Goal: Information Seeking & Learning: Learn about a topic

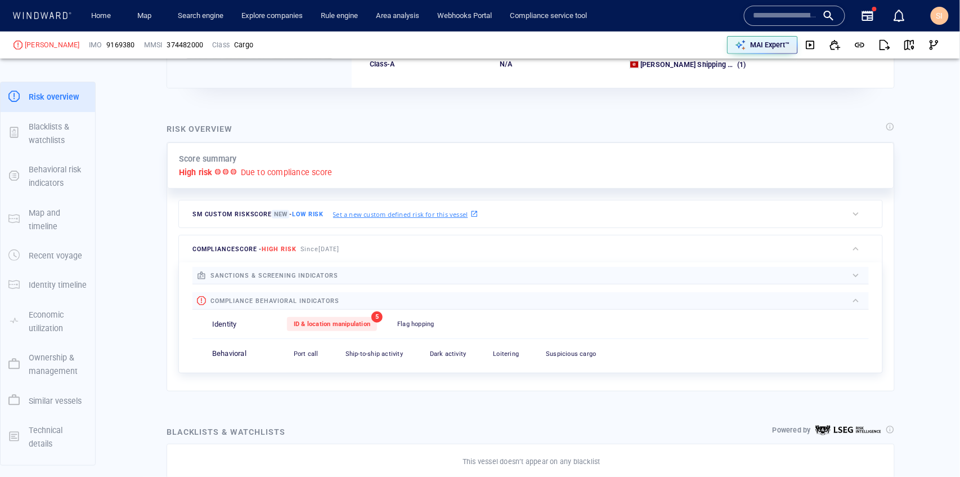
scroll to position [150, 0]
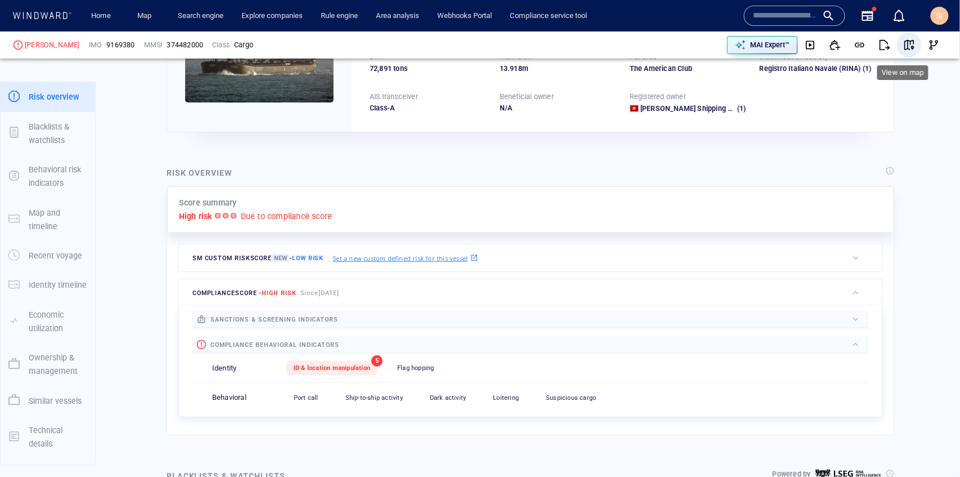
click at [906, 39] on button "button" at bounding box center [909, 45] width 25 height 25
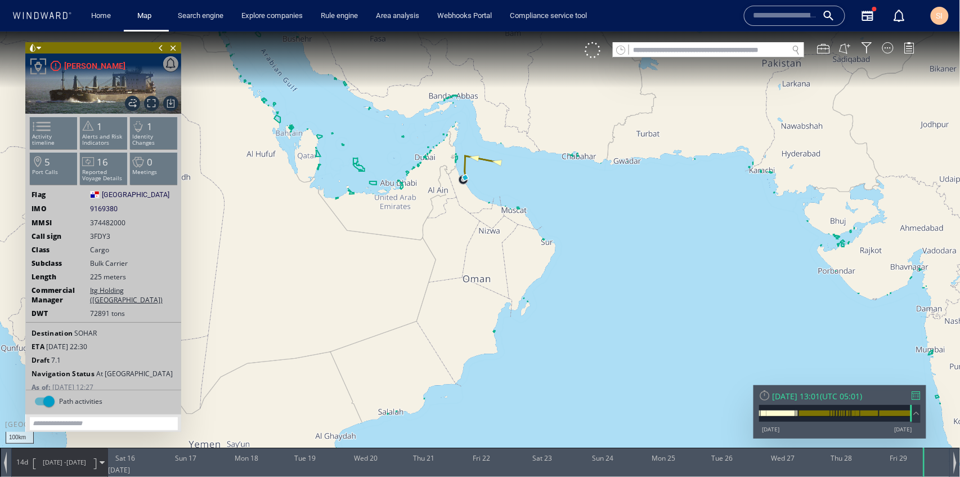
drag, startPoint x: 482, startPoint y: 199, endPoint x: 476, endPoint y: 296, distance: 97.0
click at [476, 296] on canvas "Map" at bounding box center [480, 248] width 961 height 435
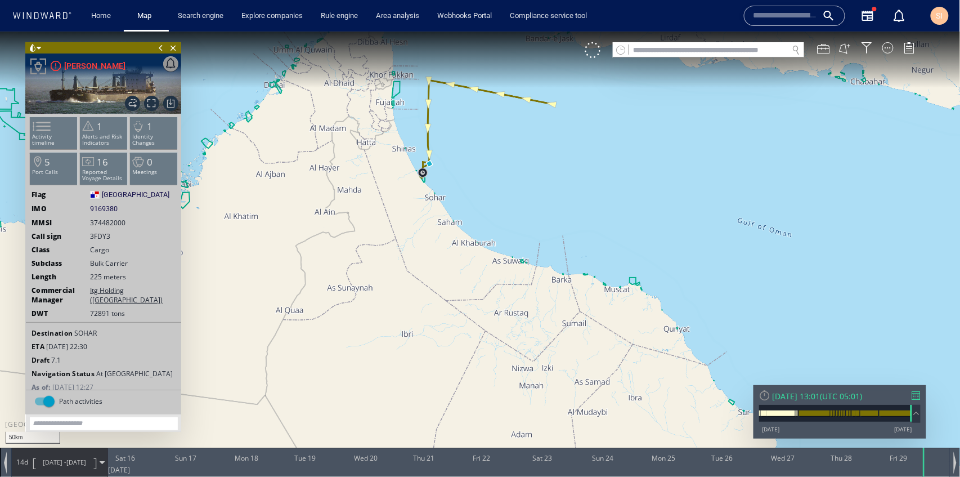
drag, startPoint x: 459, startPoint y: 120, endPoint x: 459, endPoint y: 254, distance: 134.5
click at [459, 254] on canvas "Map" at bounding box center [480, 248] width 961 height 435
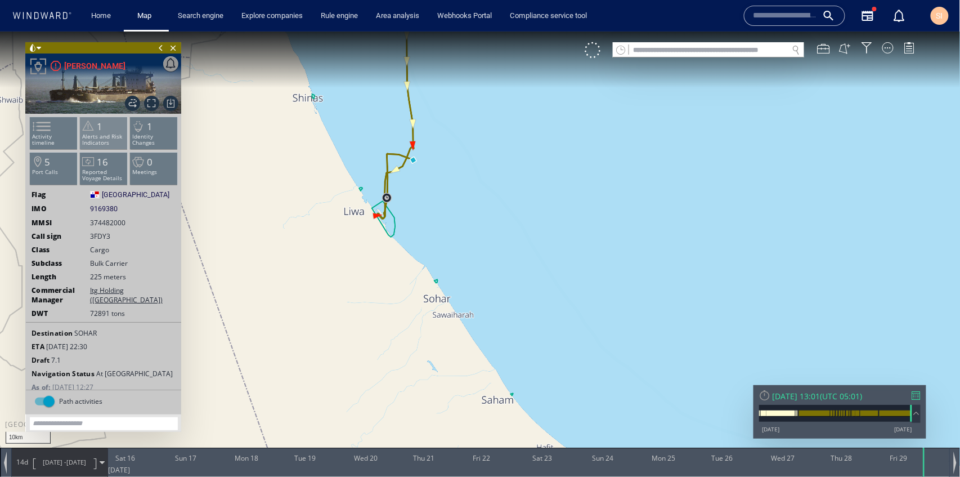
click at [97, 127] on span "1" at bounding box center [100, 125] width 6 height 13
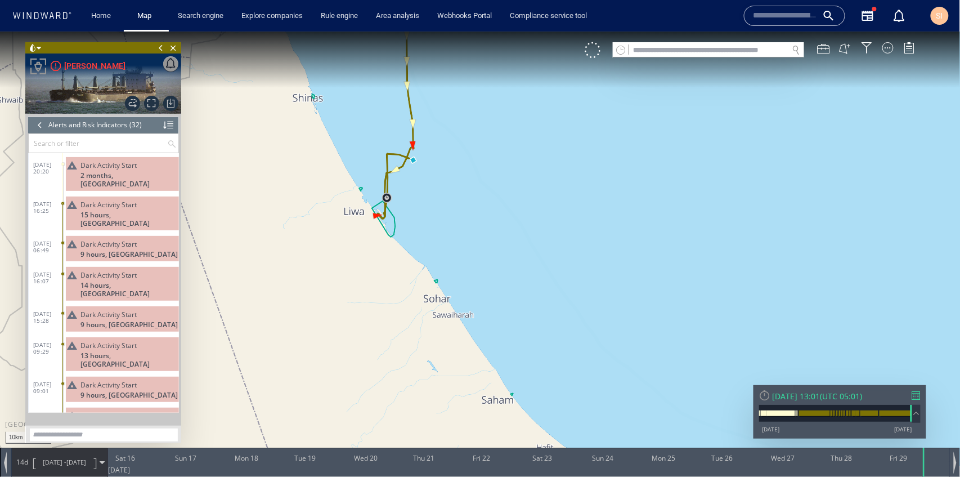
scroll to position [731, 0]
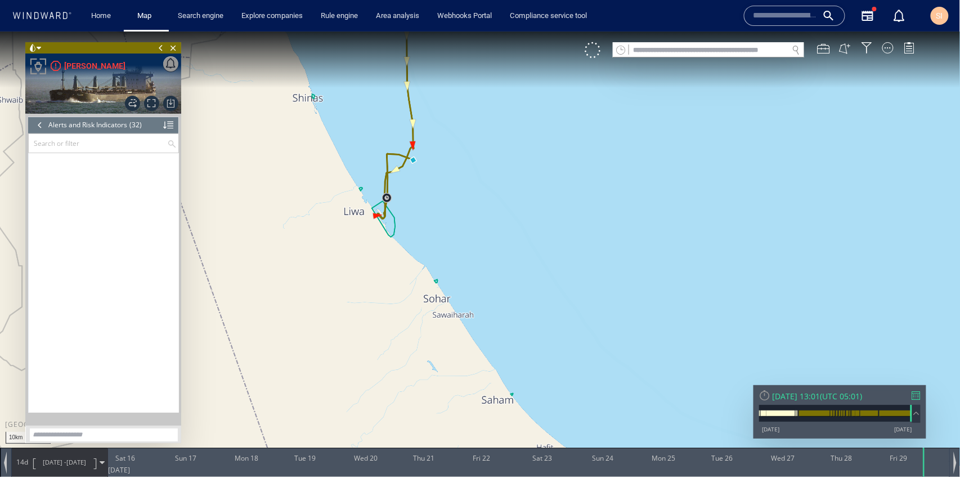
click at [40, 123] on div at bounding box center [40, 124] width 12 height 17
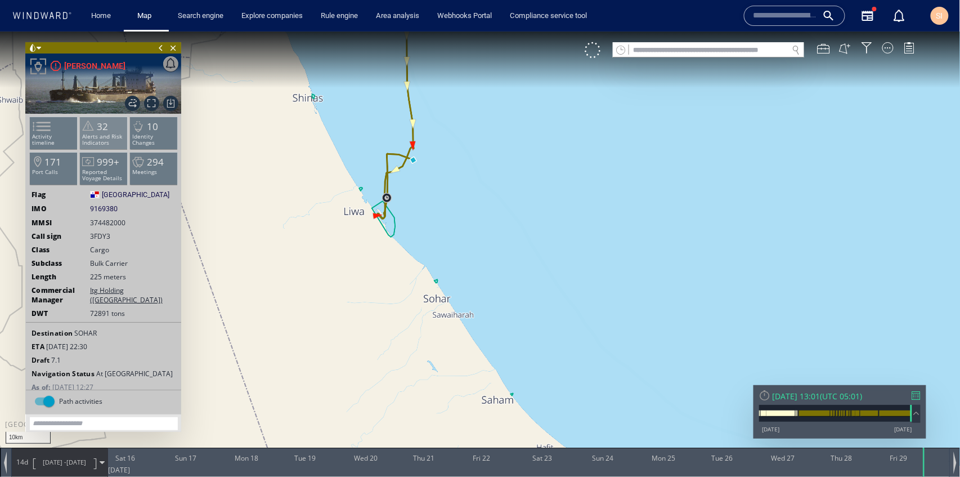
click at [106, 140] on p "Alerts and Risk Indicators" at bounding box center [104, 139] width 48 height 12
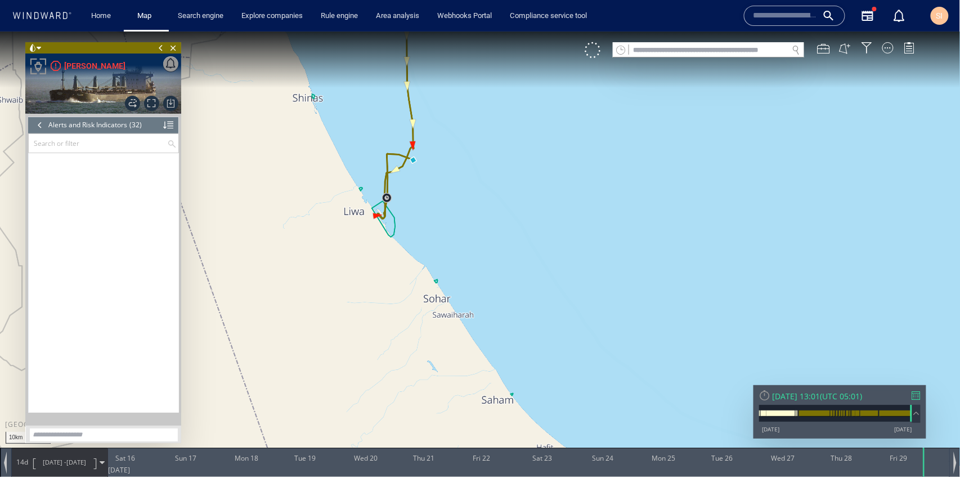
scroll to position [731, 0]
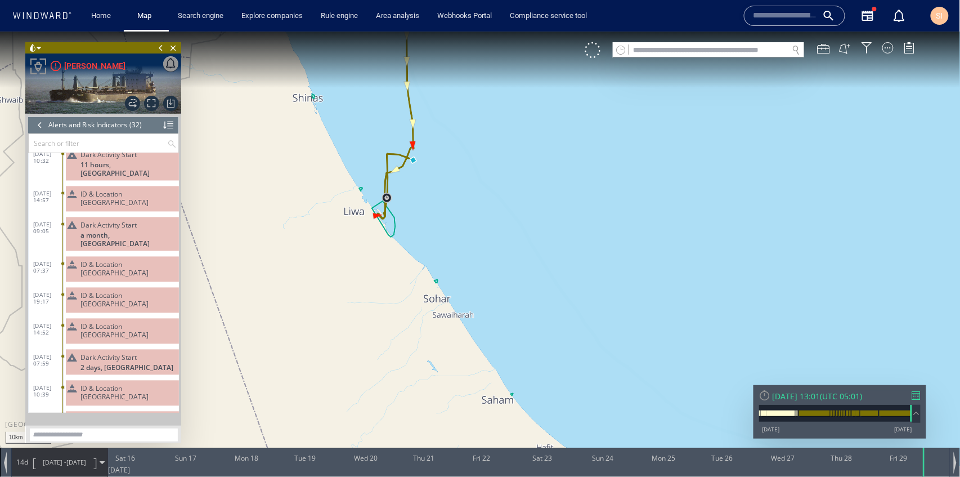
click at [111, 252] on dd "ID & Location Tampering" at bounding box center [120, 267] width 117 height 31
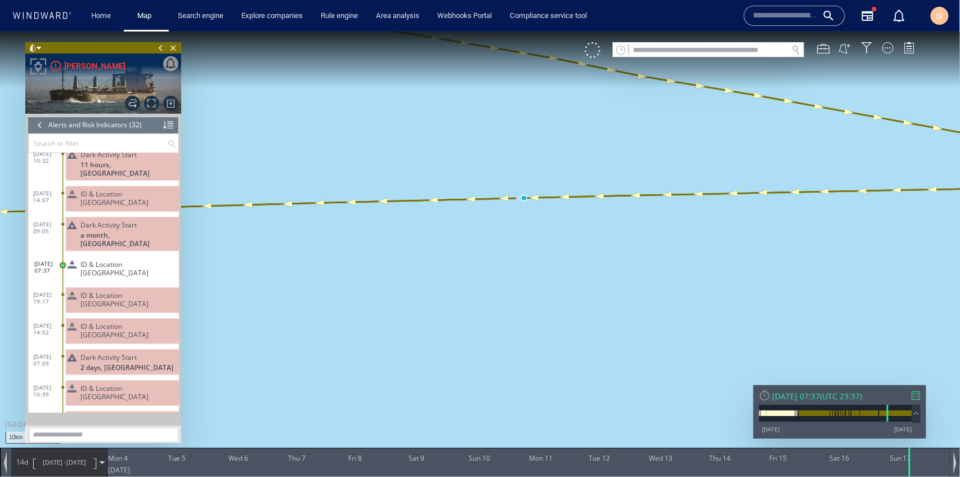
drag, startPoint x: 528, startPoint y: 268, endPoint x: 525, endPoint y: 332, distance: 64.3
click at [525, 332] on canvas "Map" at bounding box center [480, 248] width 961 height 435
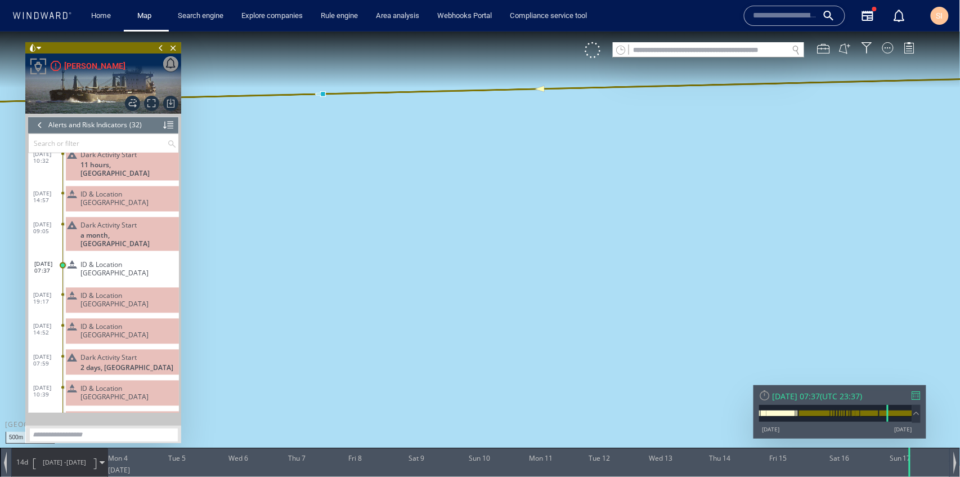
click at [134, 291] on span "ID & Location Tampering" at bounding box center [127, 299] width 94 height 17
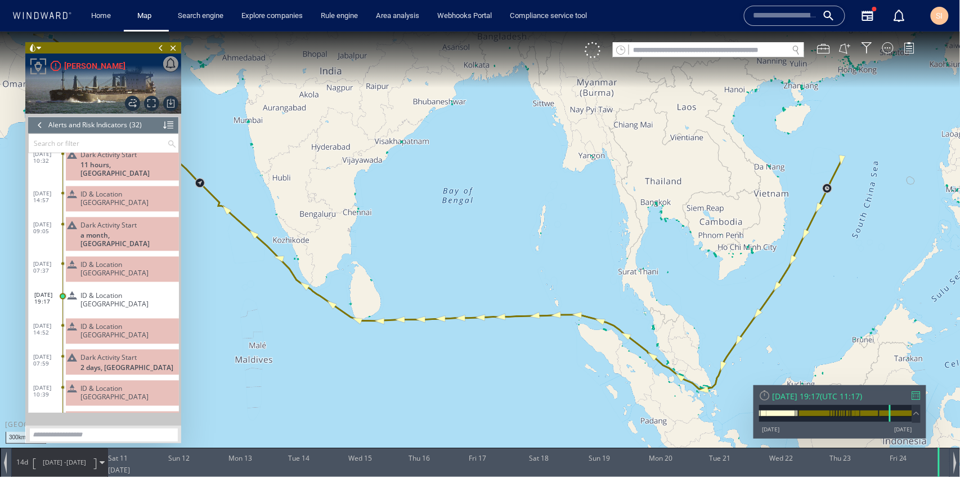
drag, startPoint x: 659, startPoint y: 312, endPoint x: 717, endPoint y: 294, distance: 61.4
click at [717, 294] on canvas "Map" at bounding box center [480, 248] width 961 height 435
drag, startPoint x: 438, startPoint y: 226, endPoint x: 627, endPoint y: 316, distance: 209.0
click at [627, 316] on canvas "Map" at bounding box center [480, 248] width 961 height 435
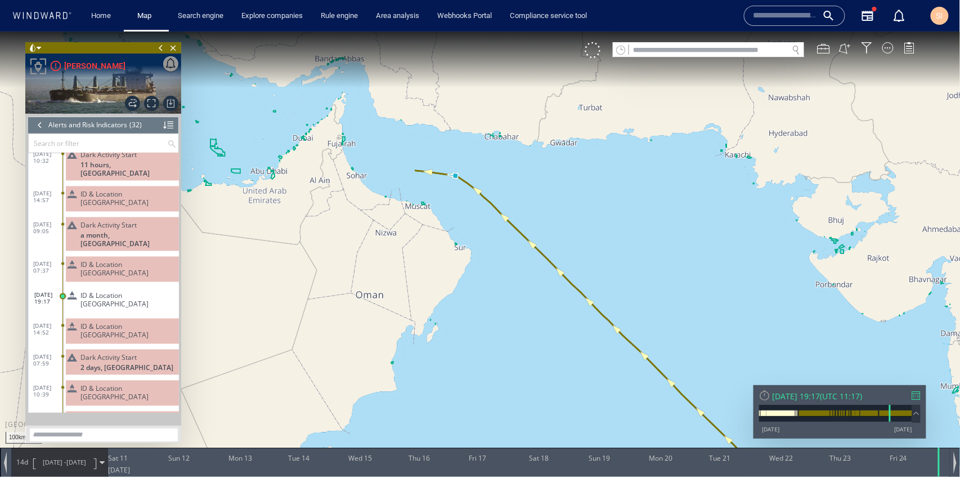
drag, startPoint x: 302, startPoint y: 190, endPoint x: 584, endPoint y: 369, distance: 334.3
click at [584, 369] on canvas "Map" at bounding box center [480, 248] width 961 height 435
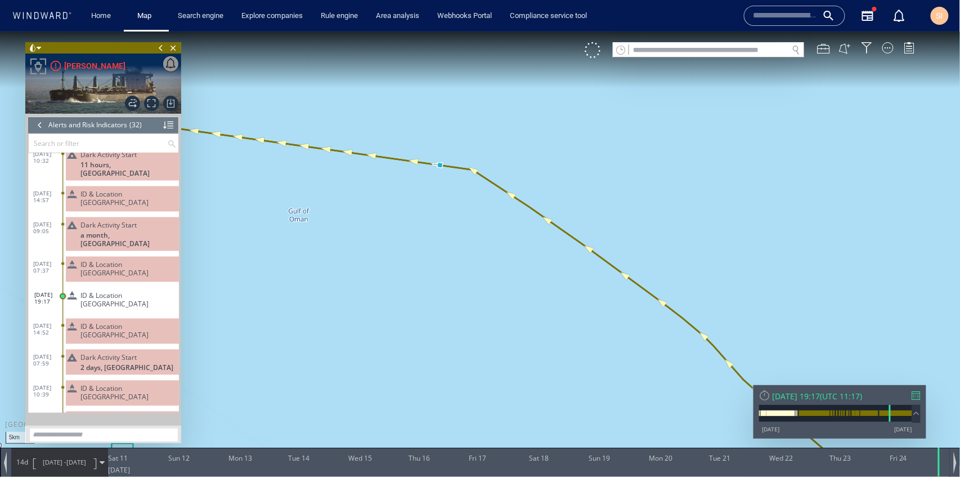
drag, startPoint x: 438, startPoint y: 228, endPoint x: 450, endPoint y: 279, distance: 52.6
click at [450, 279] on canvas "Map" at bounding box center [480, 248] width 961 height 435
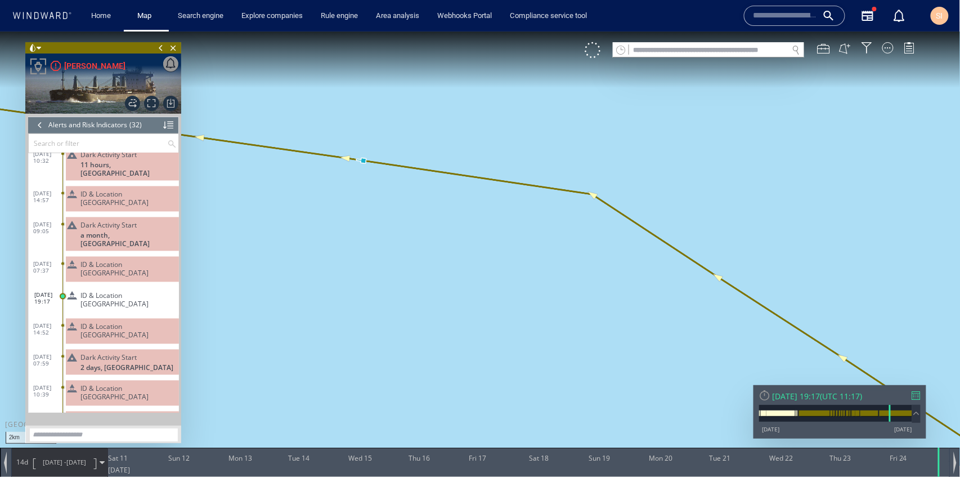
drag, startPoint x: 330, startPoint y: 203, endPoint x: 389, endPoint y: 316, distance: 127.6
click at [389, 316] on canvas "Map" at bounding box center [480, 248] width 961 height 435
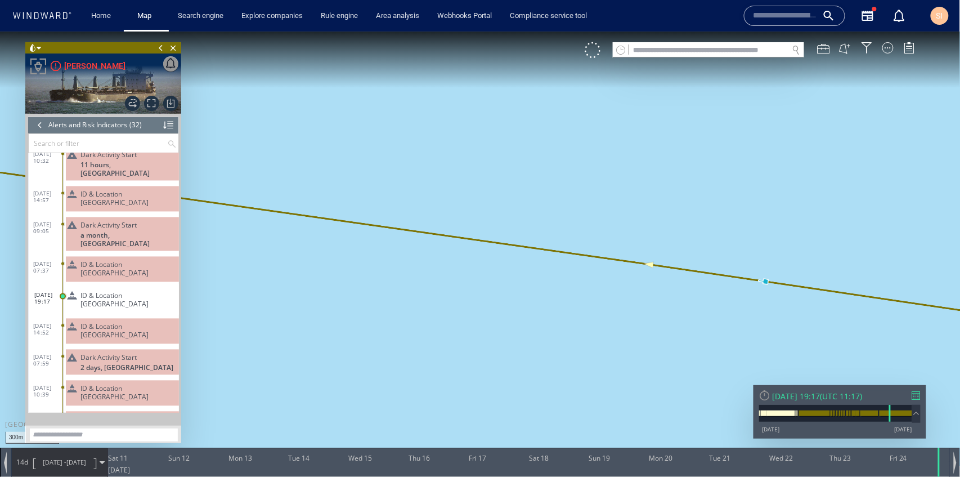
click at [144, 322] on span "ID & Location Tampering" at bounding box center [127, 330] width 94 height 17
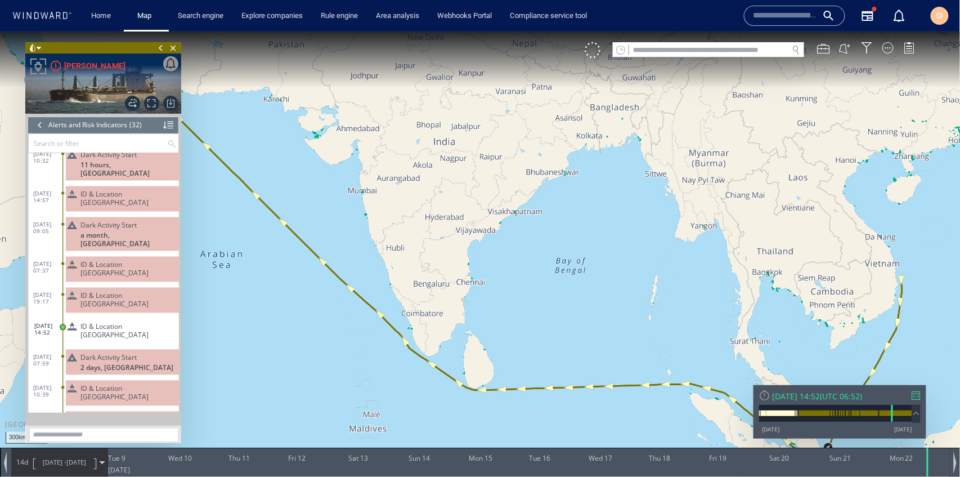
drag, startPoint x: 468, startPoint y: 235, endPoint x: 647, endPoint y: 321, distance: 198.6
click at [647, 321] on canvas "Map" at bounding box center [480, 248] width 961 height 435
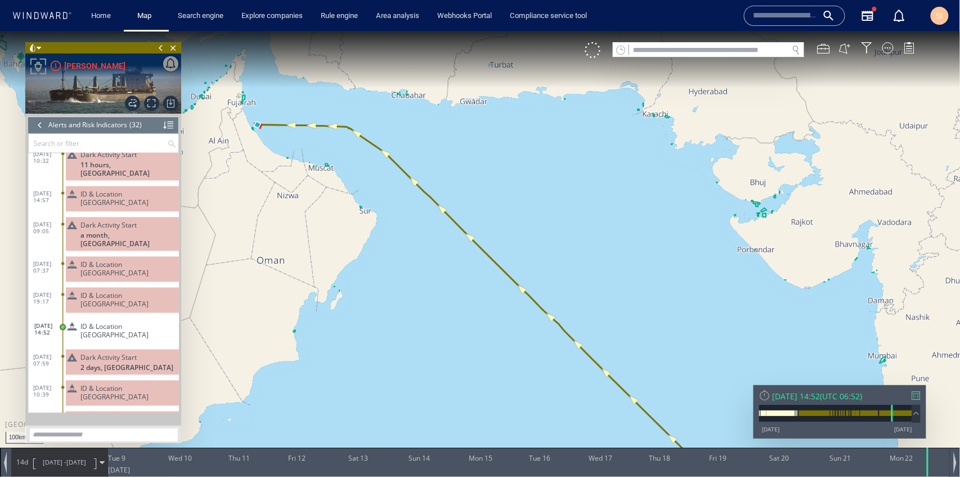
drag, startPoint x: 274, startPoint y: 156, endPoint x: 348, endPoint y: 278, distance: 142.8
click at [348, 278] on canvas "Map" at bounding box center [480, 248] width 961 height 435
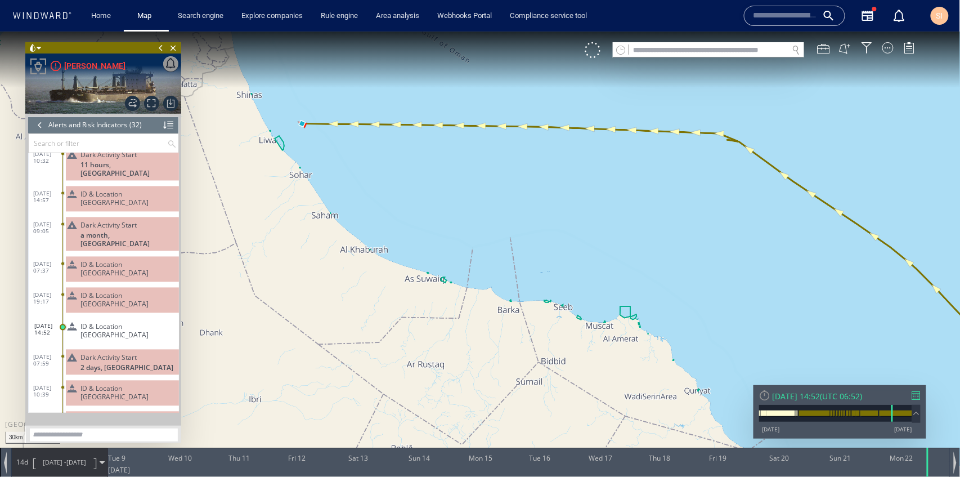
drag, startPoint x: 307, startPoint y: 149, endPoint x: 378, endPoint y: 315, distance: 181.1
click at [378, 315] on canvas "Map" at bounding box center [480, 248] width 961 height 435
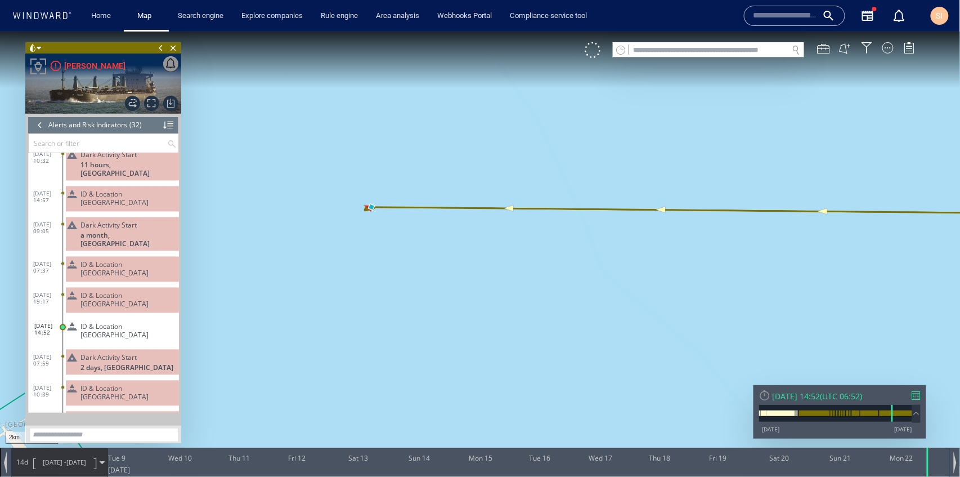
drag, startPoint x: 339, startPoint y: 124, endPoint x: 392, endPoint y: 254, distance: 139.9
click at [403, 380] on canvas "Map" at bounding box center [480, 248] width 961 height 435
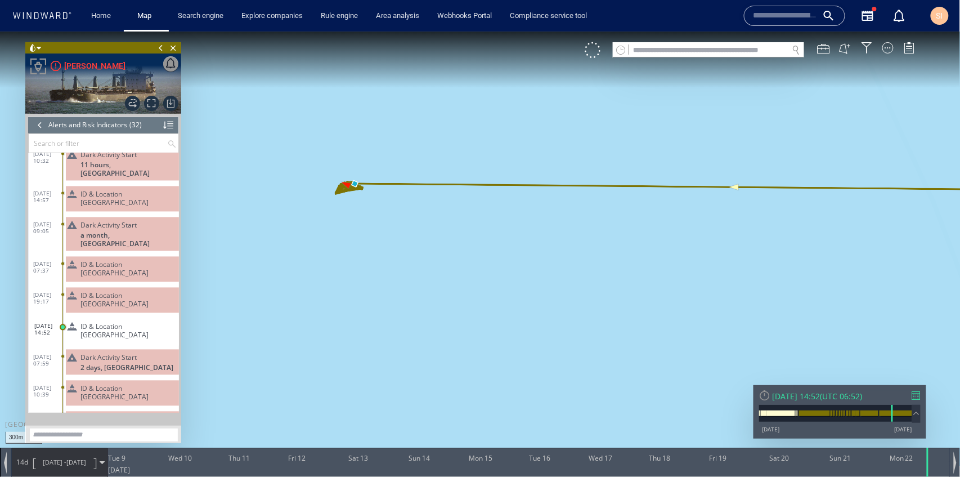
drag, startPoint x: 369, startPoint y: 223, endPoint x: 392, endPoint y: 313, distance: 92.4
click at [392, 319] on canvas "Map" at bounding box center [480, 248] width 961 height 435
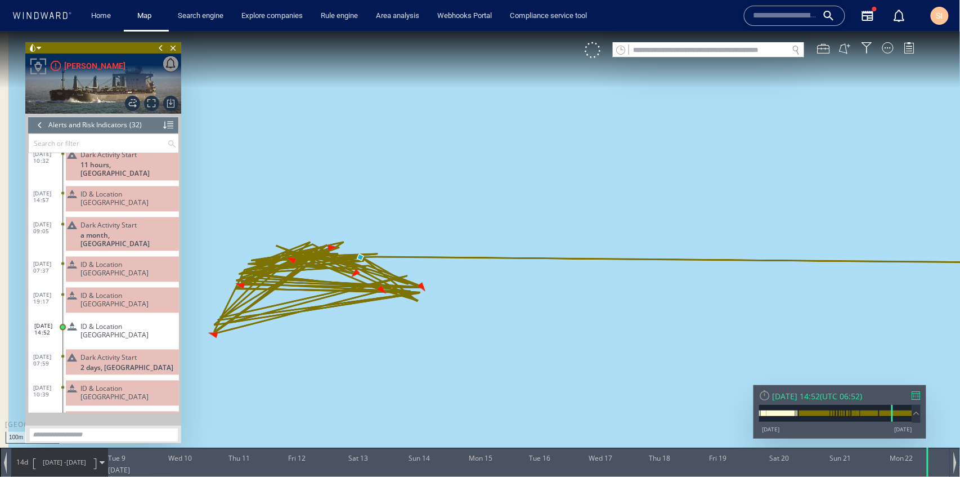
drag, startPoint x: 403, startPoint y: 341, endPoint x: 418, endPoint y: 347, distance: 15.7
click at [418, 347] on canvas "Map" at bounding box center [480, 248] width 961 height 435
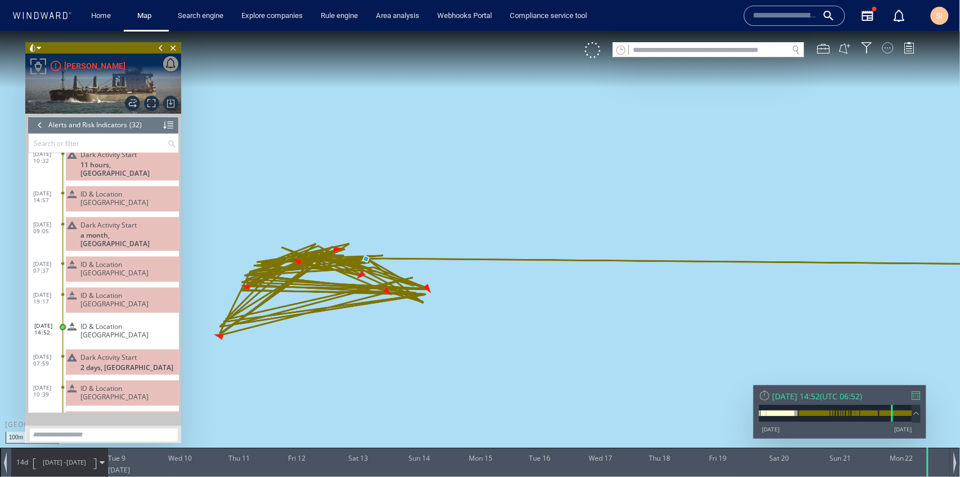
click at [884, 50] on div at bounding box center [888, 47] width 11 height 11
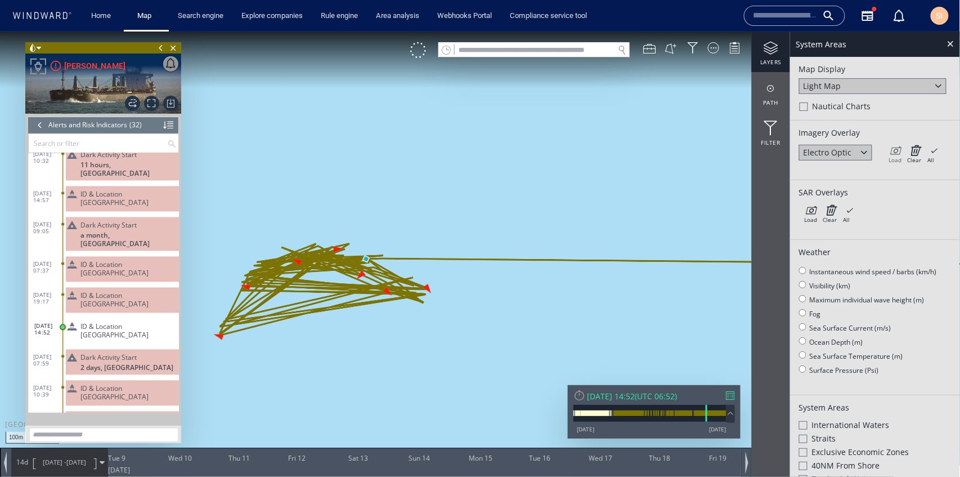
click at [898, 153] on icon at bounding box center [895, 149] width 13 height 11
drag, startPoint x: 874, startPoint y: 150, endPoint x: 865, endPoint y: 154, distance: 10.3
click at [866, 153] on div "Electro Optic" at bounding box center [841, 152] width 84 height 17
click at [865, 154] on div at bounding box center [864, 151] width 13 height 13
click at [855, 191] on div "Synthetic aperture radar" at bounding box center [836, 187] width 64 height 21
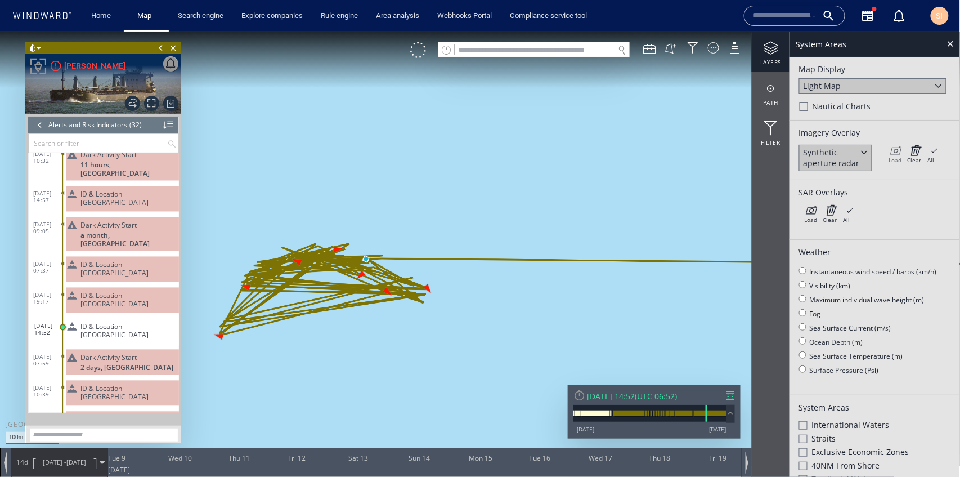
click at [898, 150] on icon at bounding box center [895, 149] width 13 height 11
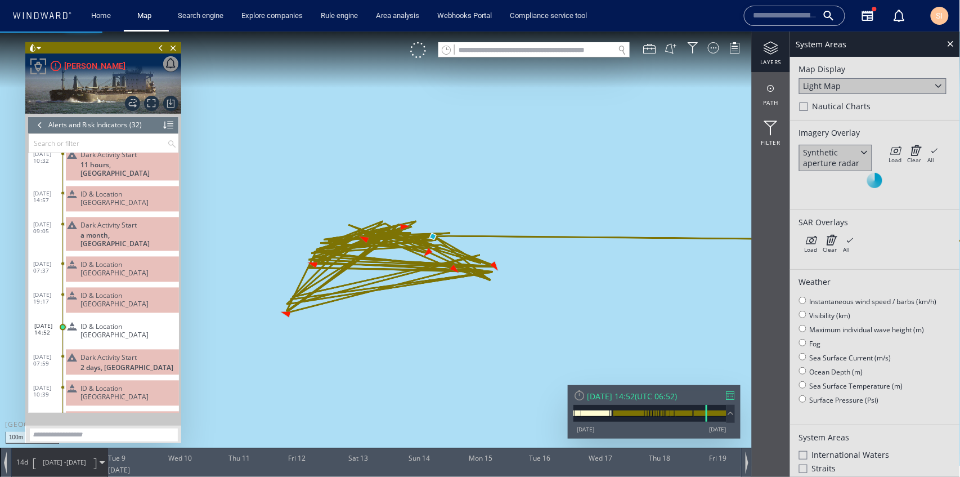
drag, startPoint x: 456, startPoint y: 195, endPoint x: 523, endPoint y: 172, distance: 70.7
click at [523, 172] on canvas "Map" at bounding box center [480, 248] width 961 height 435
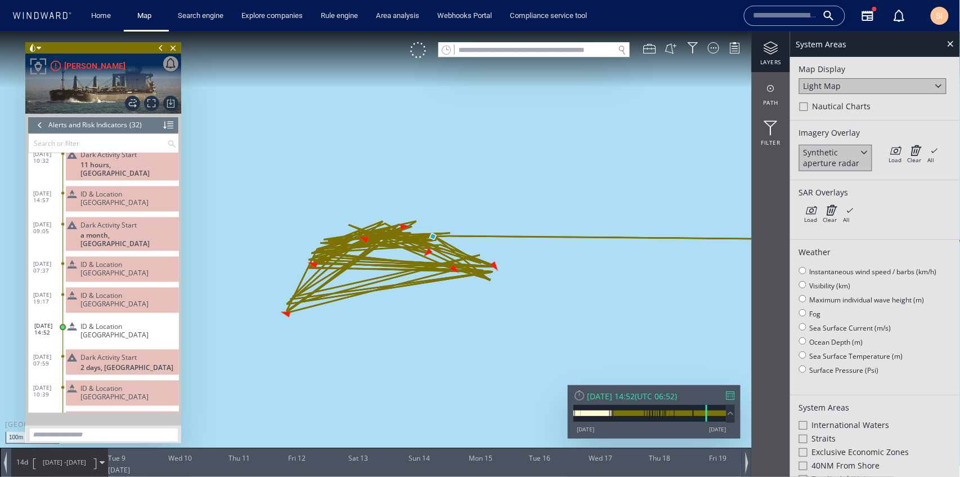
click at [125, 415] on span "ID & Location Tampering" at bounding box center [127, 423] width 94 height 17
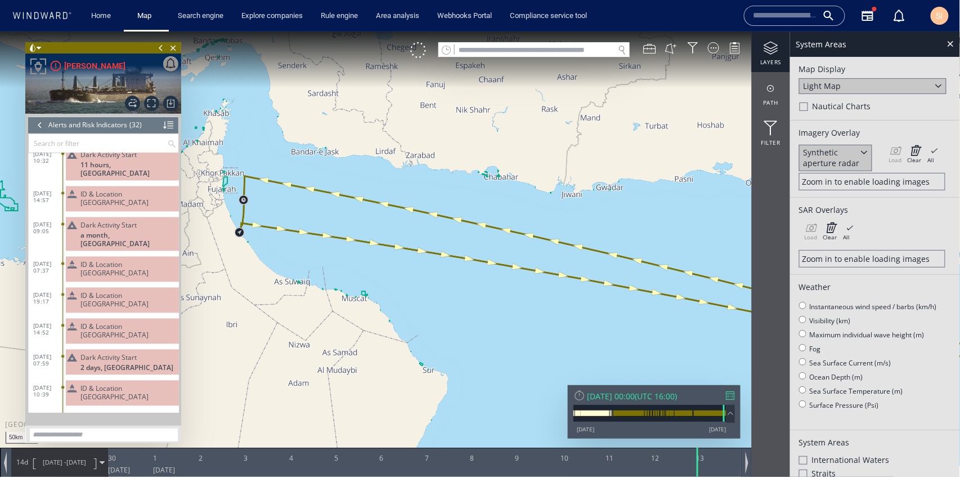
drag, startPoint x: 333, startPoint y: 298, endPoint x: 400, endPoint y: 297, distance: 67.5
click at [270, 288] on canvas "Map" at bounding box center [480, 248] width 961 height 435
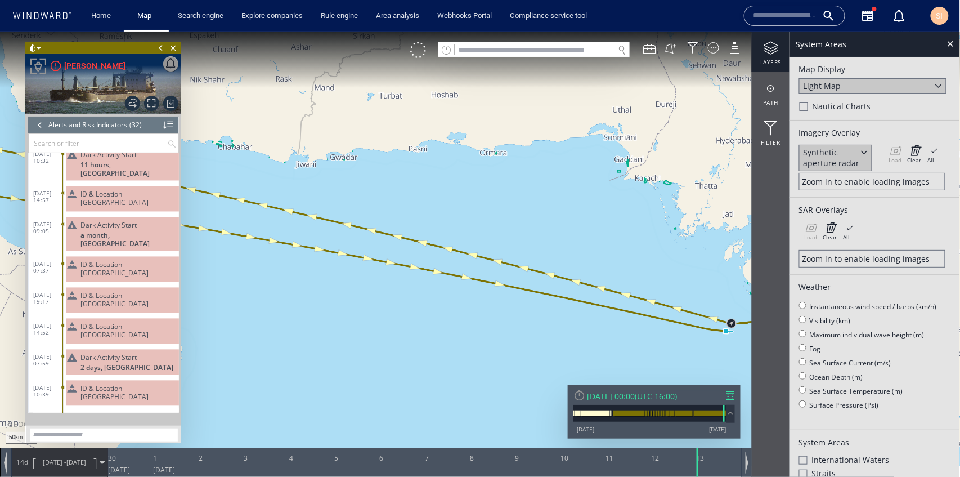
drag, startPoint x: 581, startPoint y: 318, endPoint x: 360, endPoint y: 298, distance: 222.1
click at [360, 298] on canvas "Map" at bounding box center [480, 248] width 961 height 435
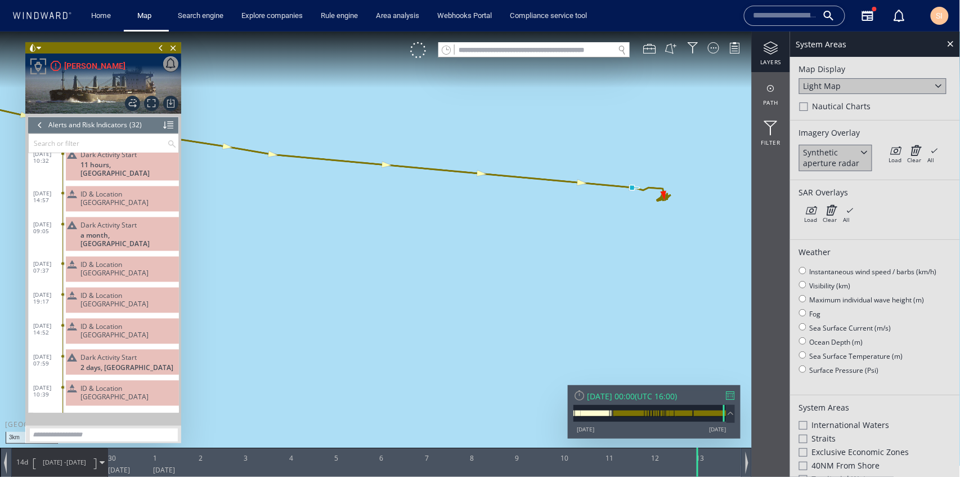
drag, startPoint x: 624, startPoint y: 230, endPoint x: 529, endPoint y: 306, distance: 121.3
click at [529, 306] on canvas "Map" at bounding box center [480, 248] width 961 height 435
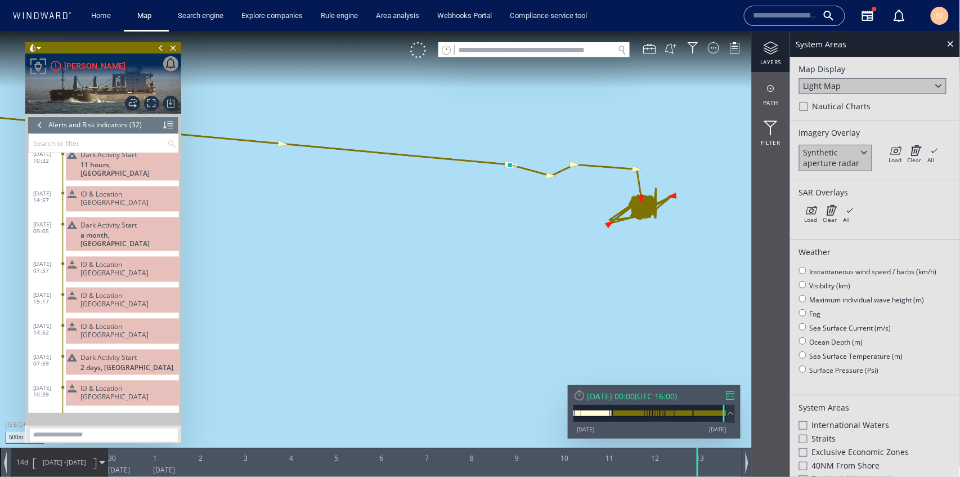
drag, startPoint x: 635, startPoint y: 231, endPoint x: 467, endPoint y: 336, distance: 198.2
click at [467, 336] on canvas "Map" at bounding box center [480, 248] width 961 height 435
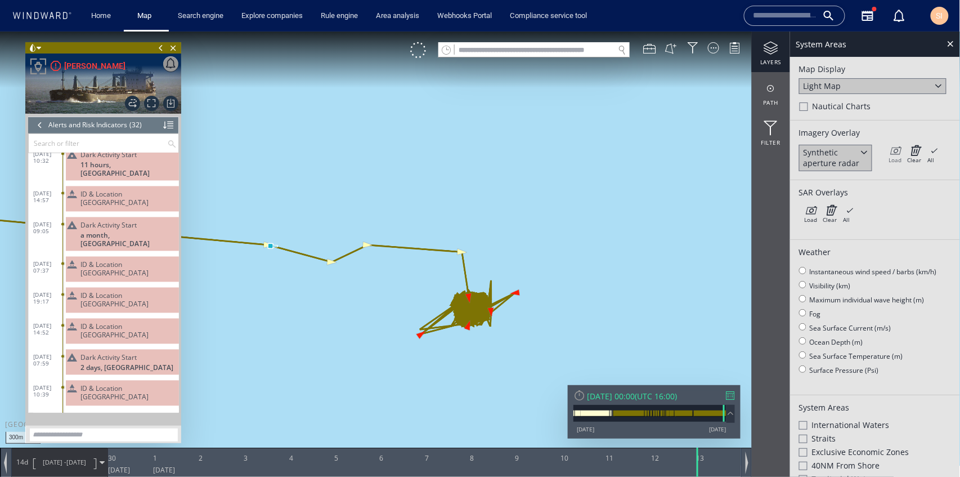
click at [897, 155] on div "Load" at bounding box center [895, 159] width 13 height 8
click at [866, 152] on div at bounding box center [864, 151] width 13 height 13
click at [856, 180] on div "Electro Optic" at bounding box center [835, 178] width 73 height 15
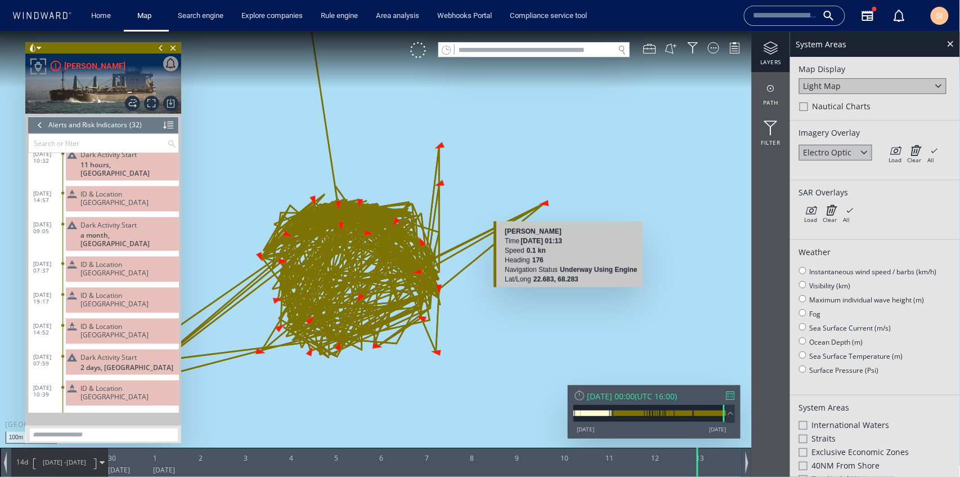
drag, startPoint x: 432, startPoint y: 286, endPoint x: 561, endPoint y: 290, distance: 128.9
click at [561, 290] on canvas "Map" at bounding box center [480, 248] width 961 height 435
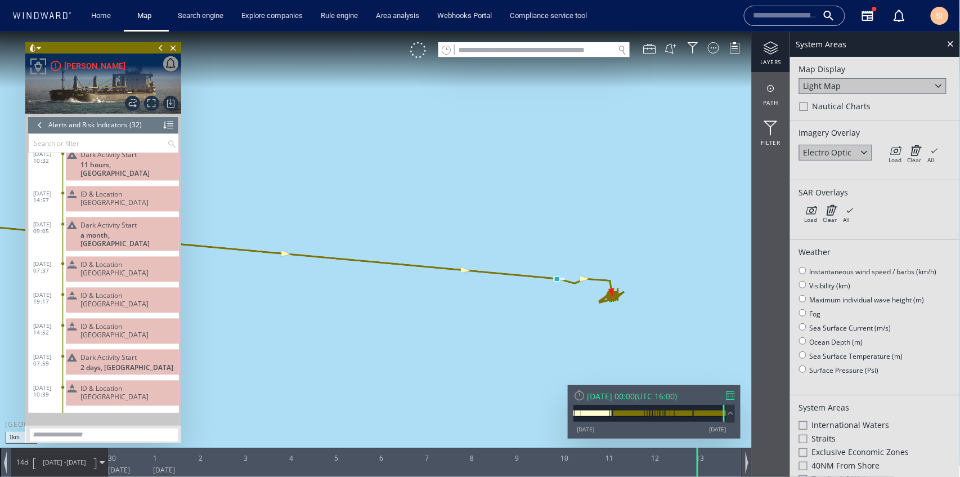
click at [747, 461] on div at bounding box center [747, 462] width 3 height 23
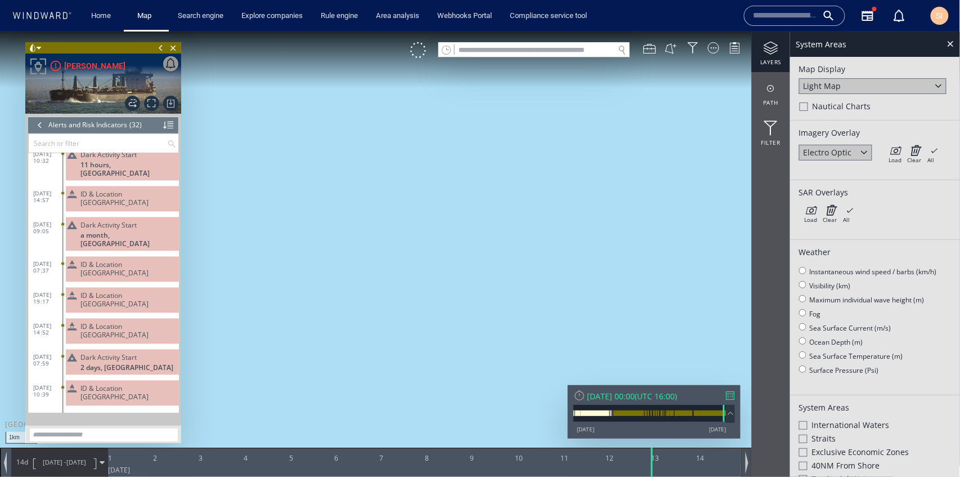
click at [747, 461] on div at bounding box center [747, 462] width 3 height 23
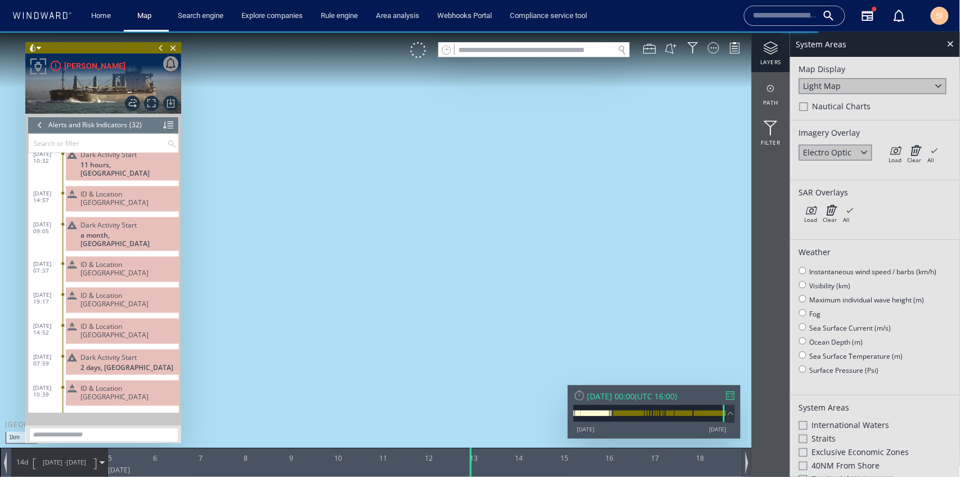
click at [747, 461] on div at bounding box center [747, 462] width 3 height 23
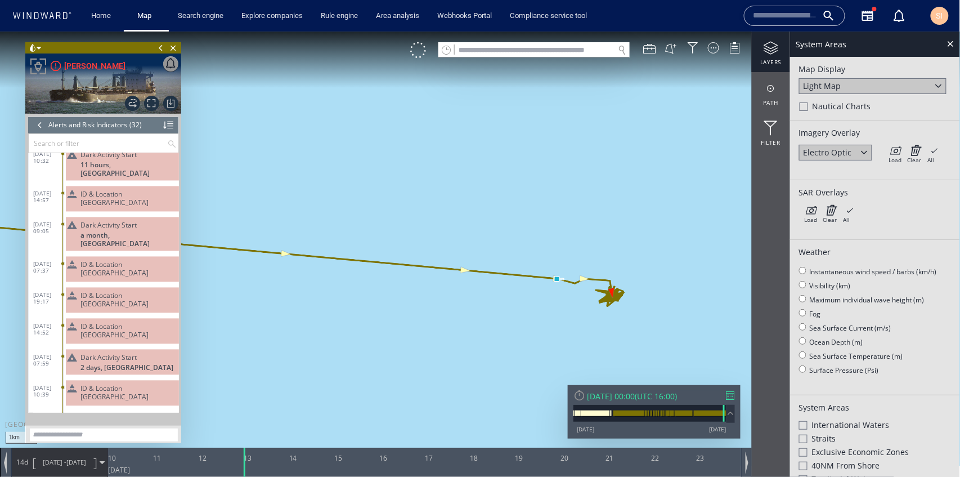
click at [520, 462] on div "19" at bounding box center [520, 456] width 8 height 18
click at [246, 456] on div at bounding box center [246, 461] width 11 height 29
click at [733, 396] on div at bounding box center [731, 395] width 8 height 8
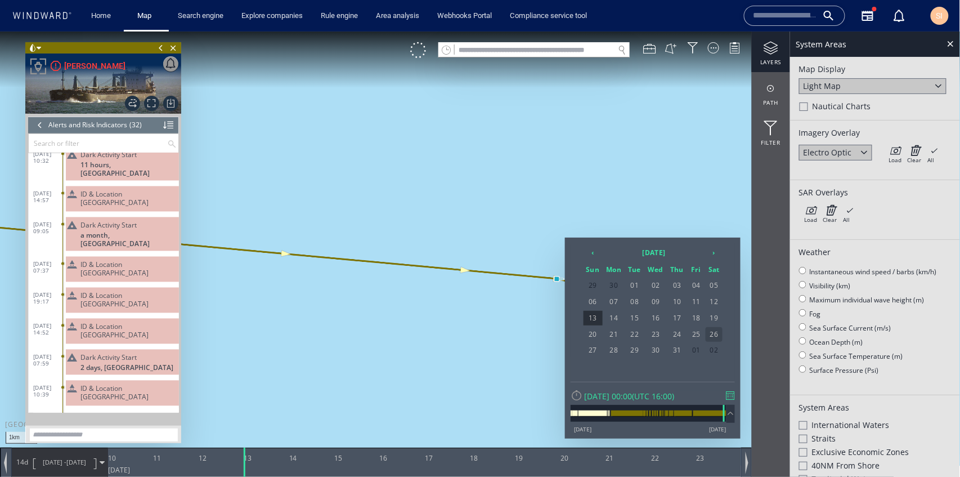
click at [709, 330] on span "26" at bounding box center [714, 333] width 17 height 15
click at [716, 330] on span "26" at bounding box center [714, 333] width 17 height 15
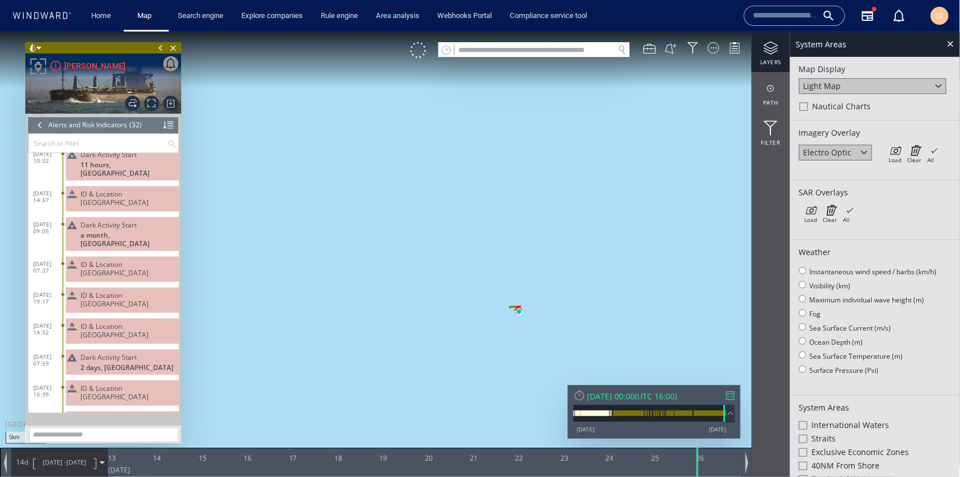
click at [734, 399] on div at bounding box center [731, 395] width 8 height 8
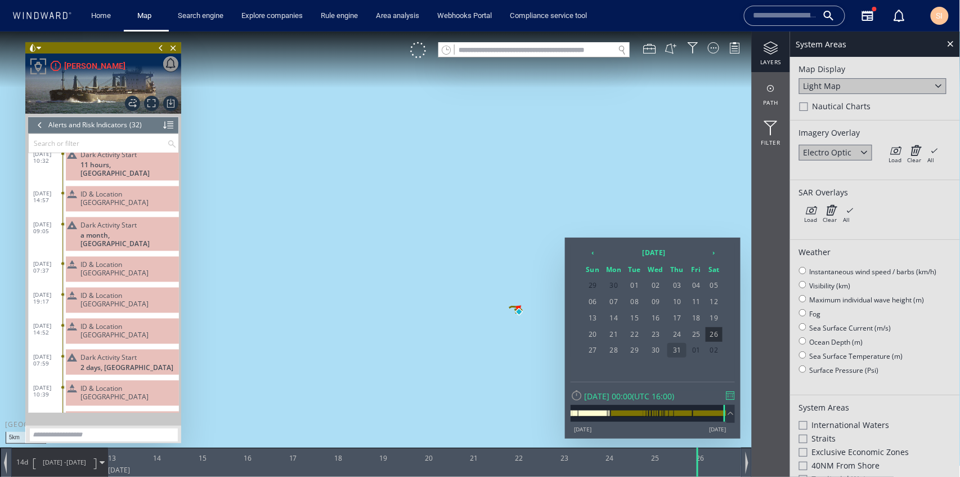
click at [682, 347] on span "31" at bounding box center [677, 349] width 19 height 15
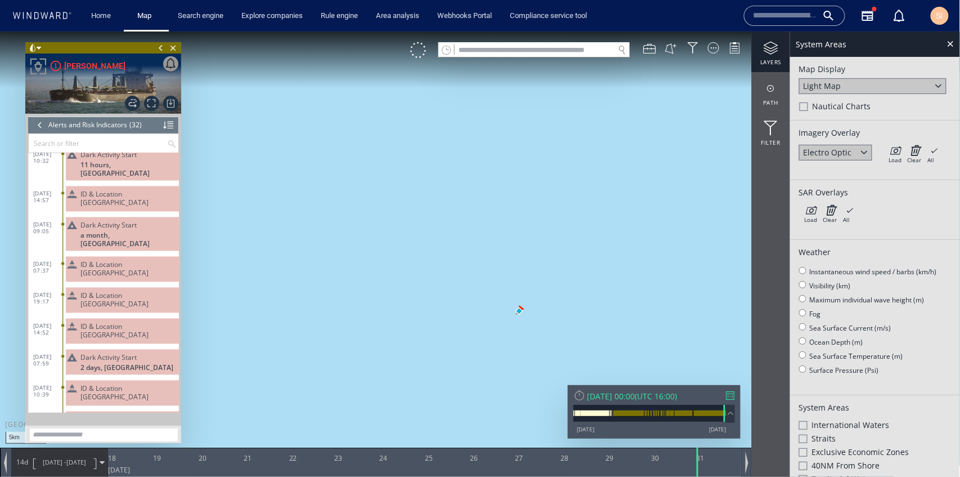
click at [82, 463] on span "31/07/25" at bounding box center [76, 461] width 20 height 8
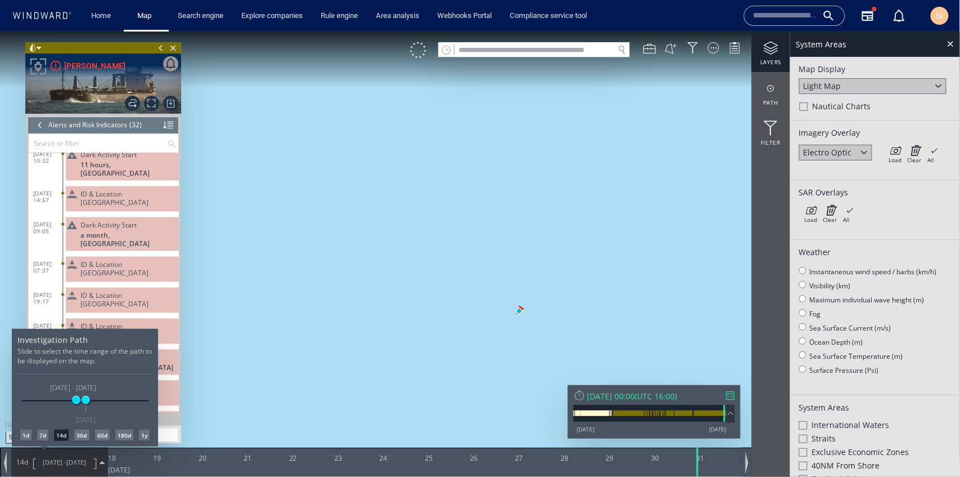
click at [82, 433] on div "30d" at bounding box center [81, 434] width 15 height 11
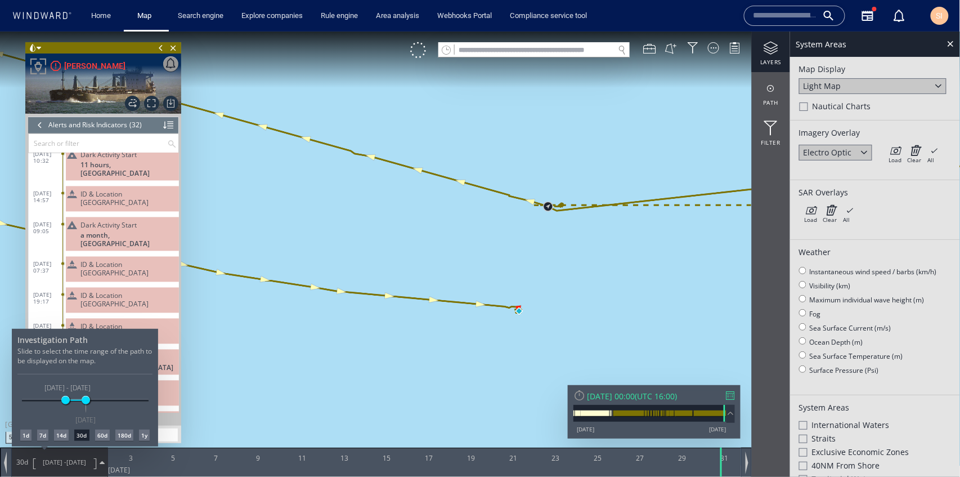
drag, startPoint x: 646, startPoint y: 269, endPoint x: 487, endPoint y: 271, distance: 158.2
click at [487, 271] on div at bounding box center [480, 253] width 960 height 445
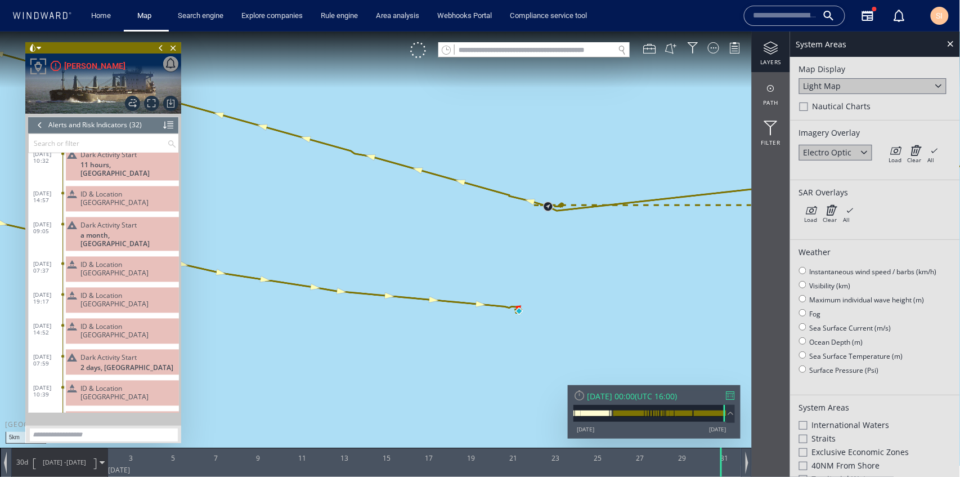
drag, startPoint x: 637, startPoint y: 260, endPoint x: 477, endPoint y: 261, distance: 159.3
click at [477, 266] on canvas "Map" at bounding box center [480, 248] width 961 height 435
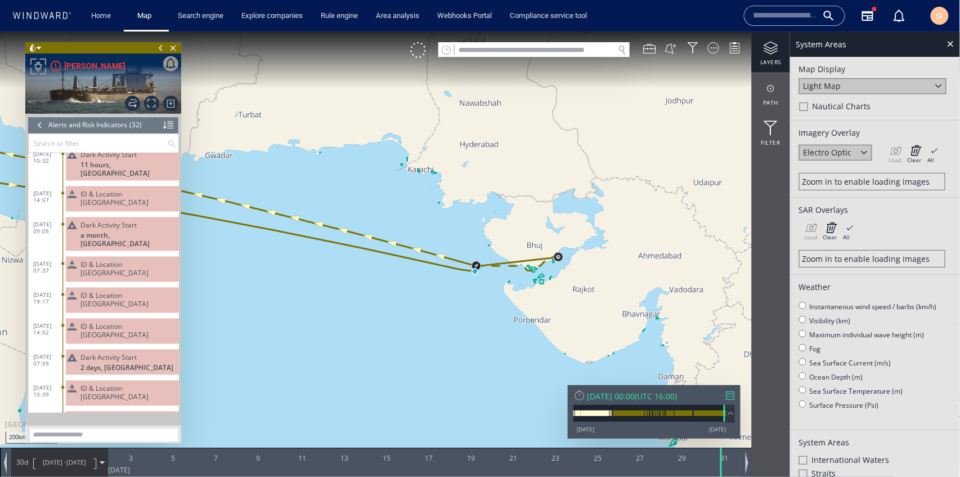
drag, startPoint x: 375, startPoint y: 303, endPoint x: 604, endPoint y: 313, distance: 228.7
click at [604, 313] on canvas "Map" at bounding box center [480, 248] width 961 height 435
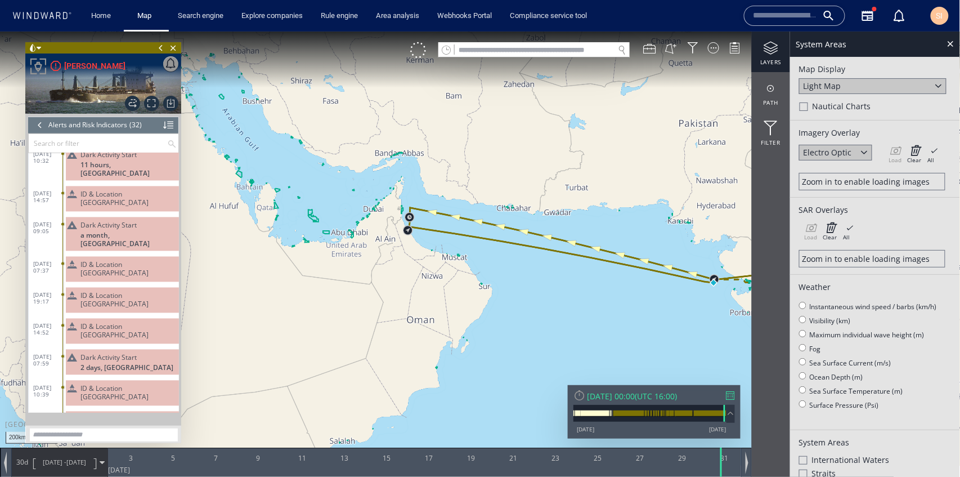
drag, startPoint x: 638, startPoint y: 296, endPoint x: 409, endPoint y: 291, distance: 229.1
click at [409, 291] on canvas "Map" at bounding box center [480, 248] width 961 height 435
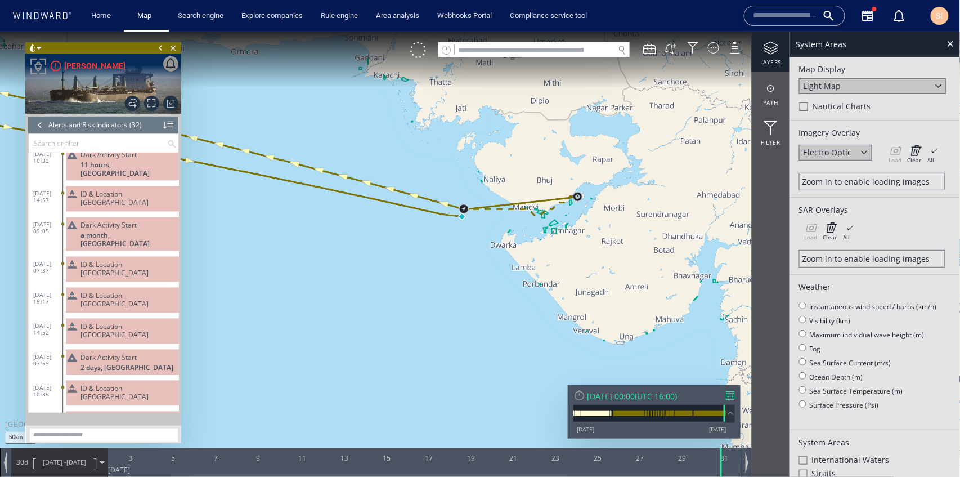
drag, startPoint x: 462, startPoint y: 244, endPoint x: 471, endPoint y: 302, distance: 58.7
click at [471, 302] on canvas "Map" at bounding box center [480, 248] width 961 height 435
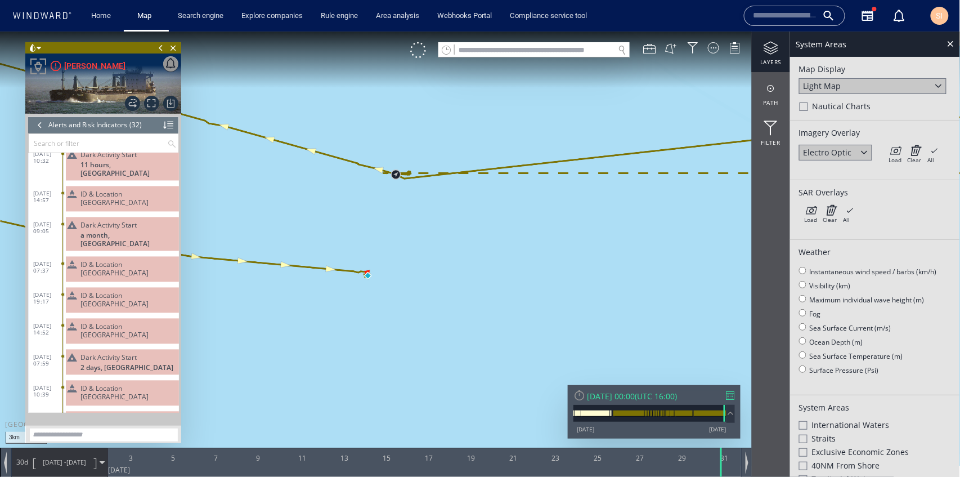
drag, startPoint x: 367, startPoint y: 301, endPoint x: 422, endPoint y: 291, distance: 56.0
click at [422, 291] on canvas "Map" at bounding box center [480, 248] width 961 height 435
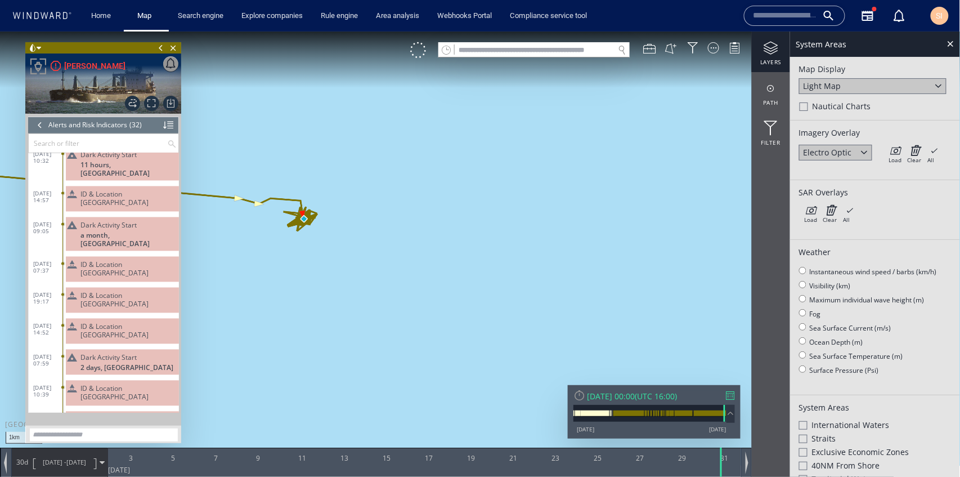
drag, startPoint x: 248, startPoint y: 261, endPoint x: 328, endPoint y: 270, distance: 80.4
click at [328, 270] on canvas "Map" at bounding box center [480, 248] width 961 height 435
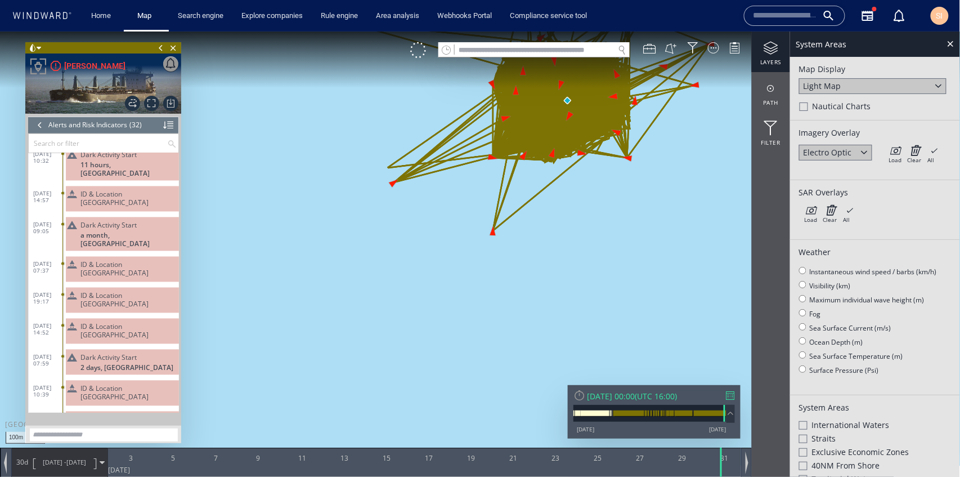
drag, startPoint x: 435, startPoint y: 188, endPoint x: 375, endPoint y: 346, distance: 168.3
click at [375, 346] on canvas "Map" at bounding box center [480, 248] width 961 height 435
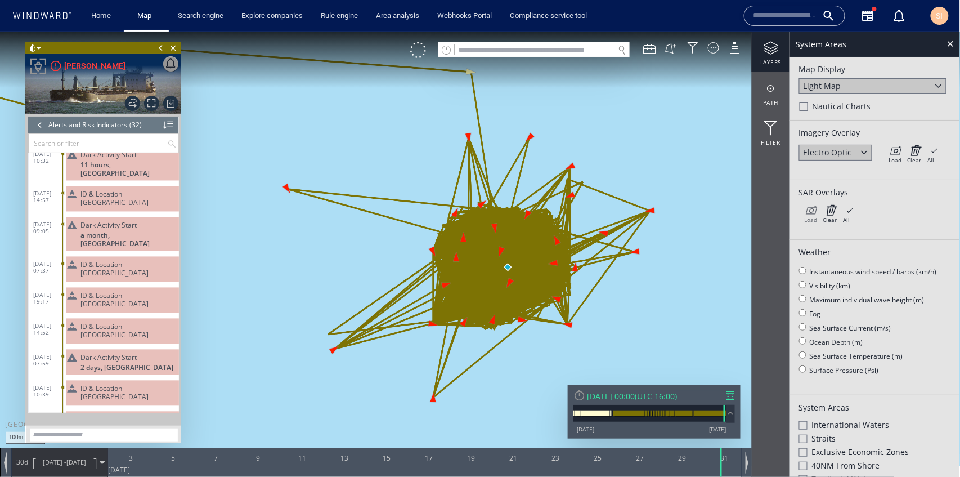
click at [807, 211] on icon at bounding box center [810, 209] width 13 height 11
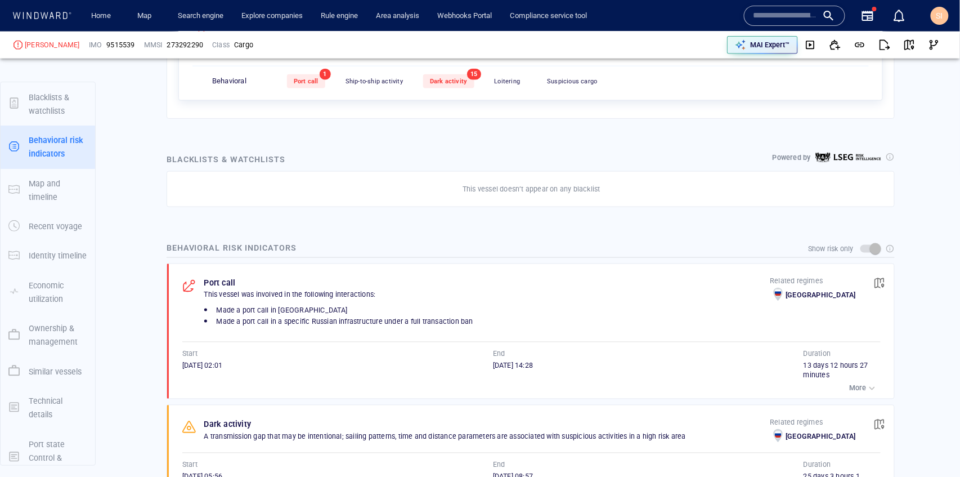
scroll to position [79, 0]
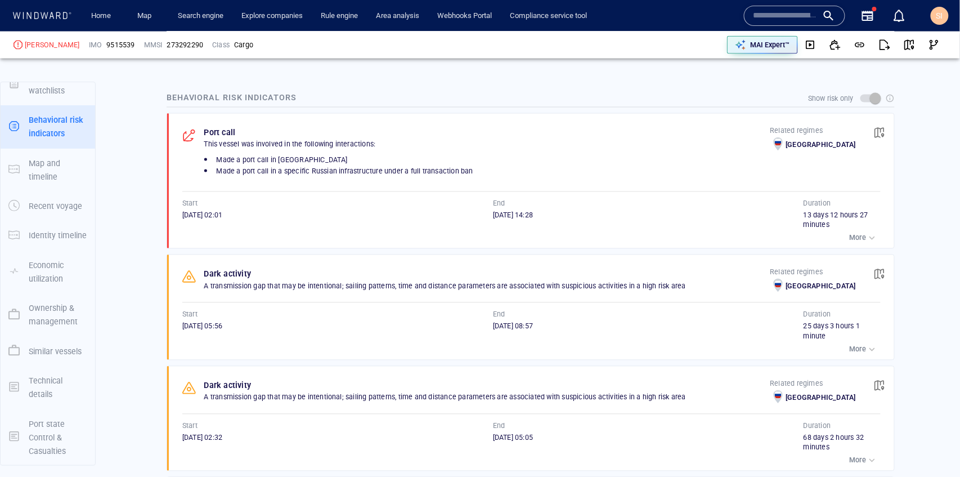
click at [852, 239] on p "More" at bounding box center [858, 238] width 17 height 10
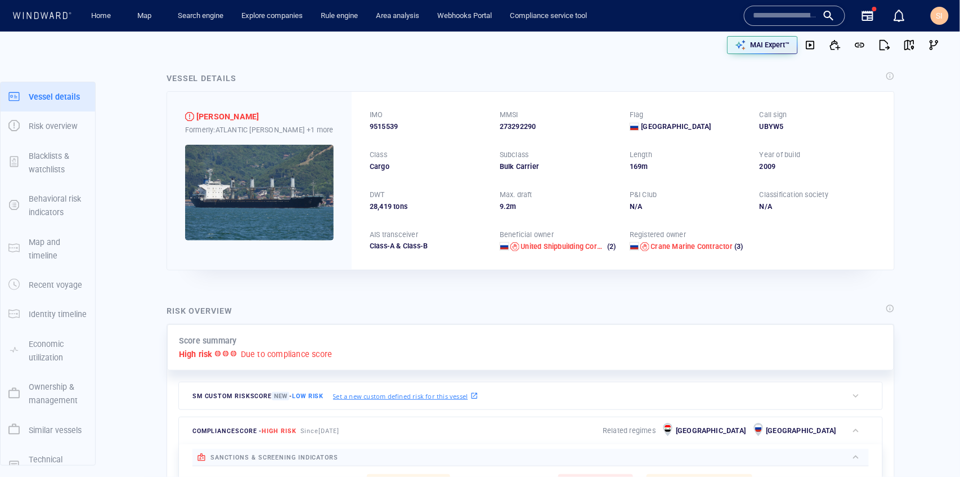
scroll to position [0, 0]
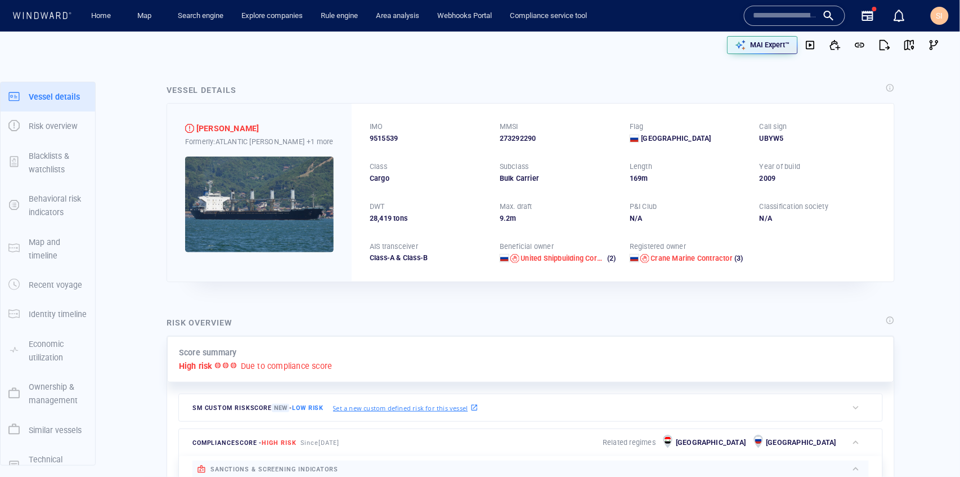
click at [381, 139] on span "9515539" at bounding box center [384, 138] width 28 height 10
copy span "9515539"
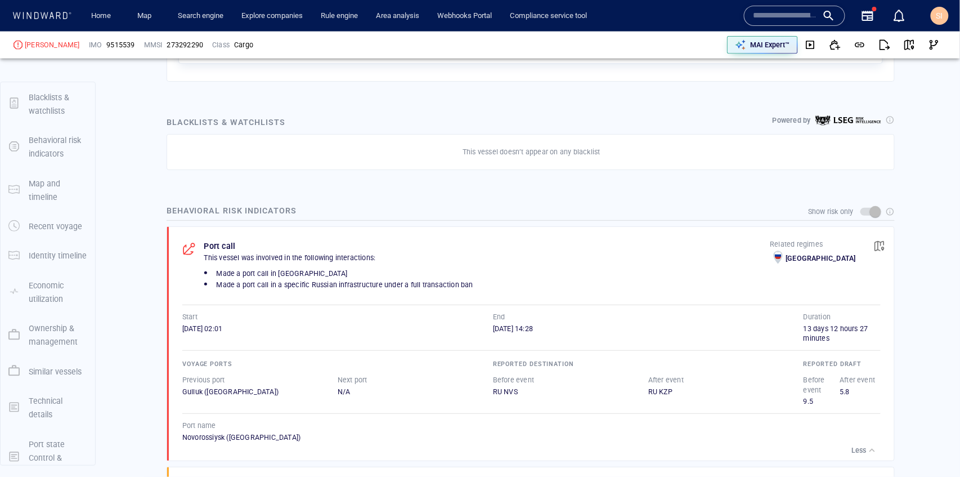
scroll to position [79, 0]
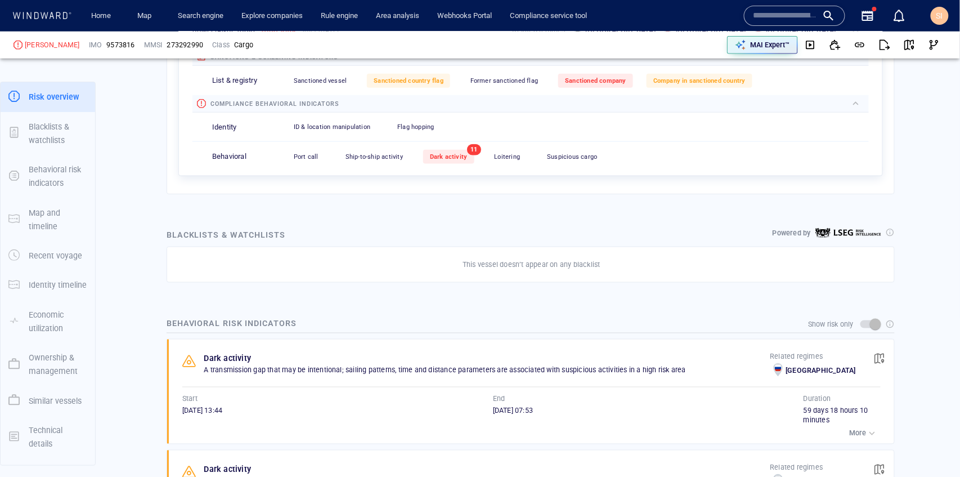
scroll to position [59, 0]
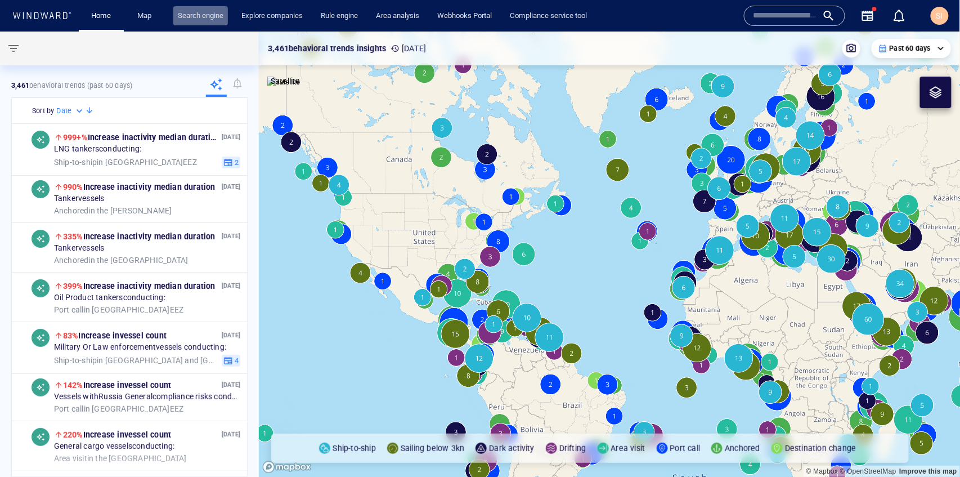
click at [192, 20] on link "Search engine" at bounding box center [200, 16] width 55 height 20
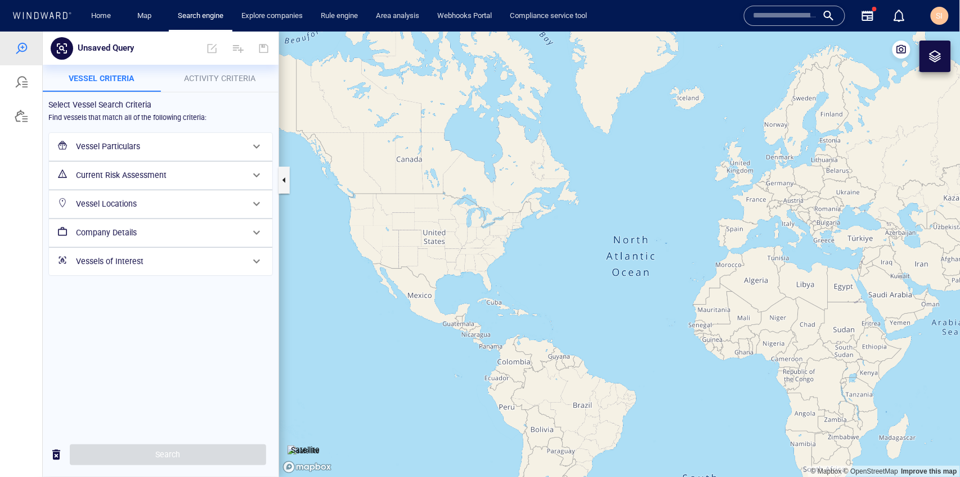
click at [158, 147] on h6 "Vessel Particulars" at bounding box center [159, 146] width 167 height 14
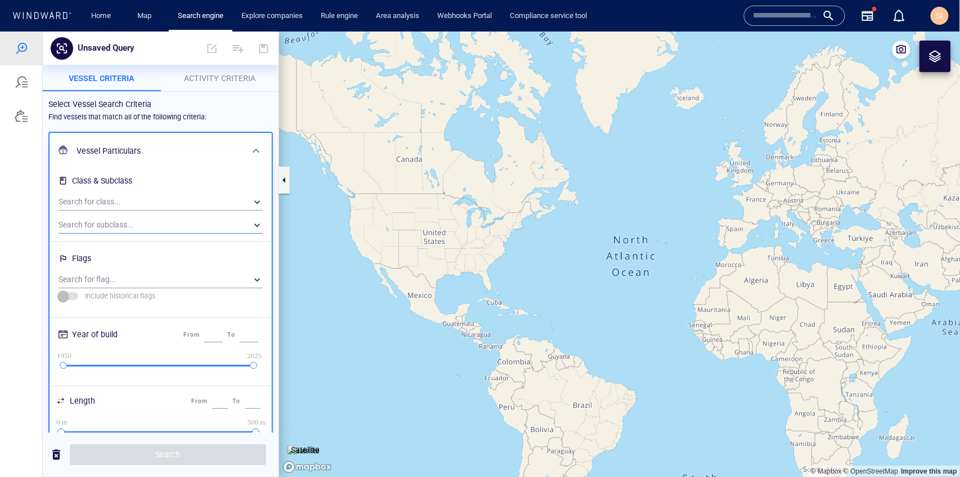
click at [158, 220] on div "​" at bounding box center [161, 224] width 204 height 17
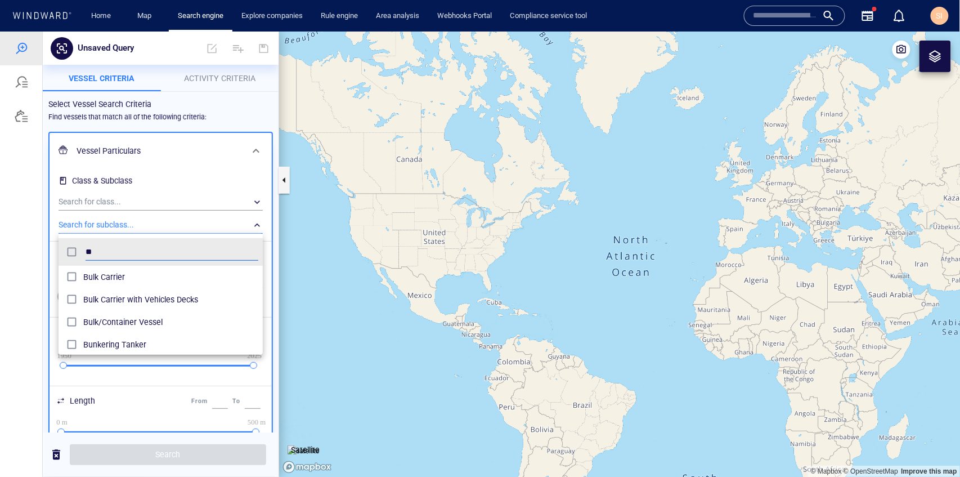
scroll to position [106, 198]
type input "**"
click at [126, 279] on span "Bulk Carrier" at bounding box center [170, 277] width 175 height 14
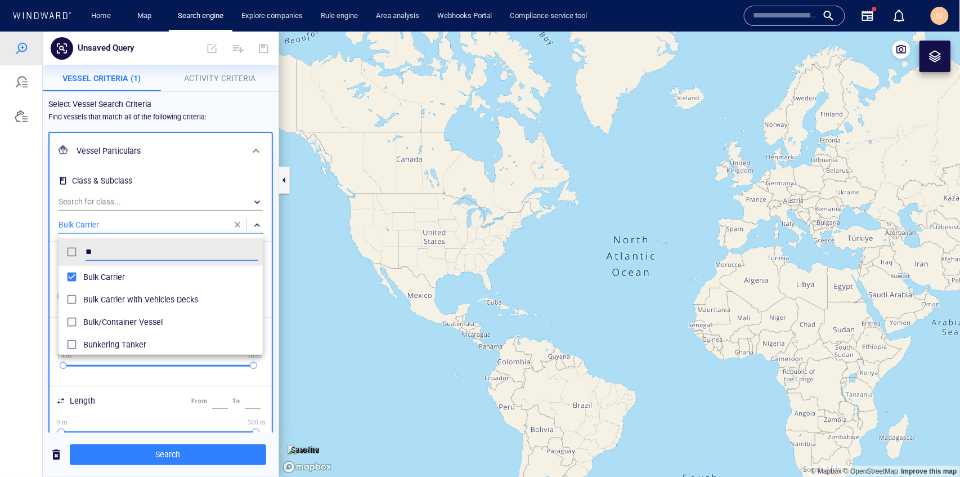
click at [203, 184] on div at bounding box center [480, 253] width 960 height 445
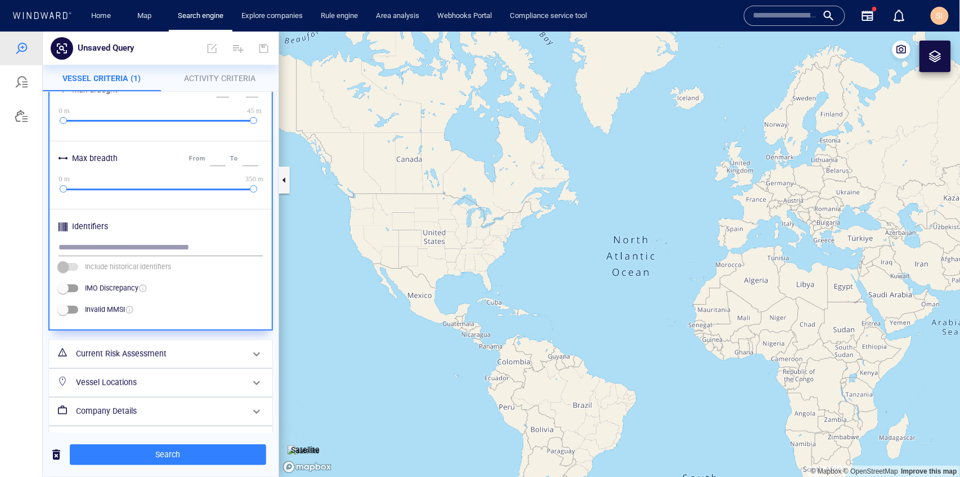
scroll to position [469, 0]
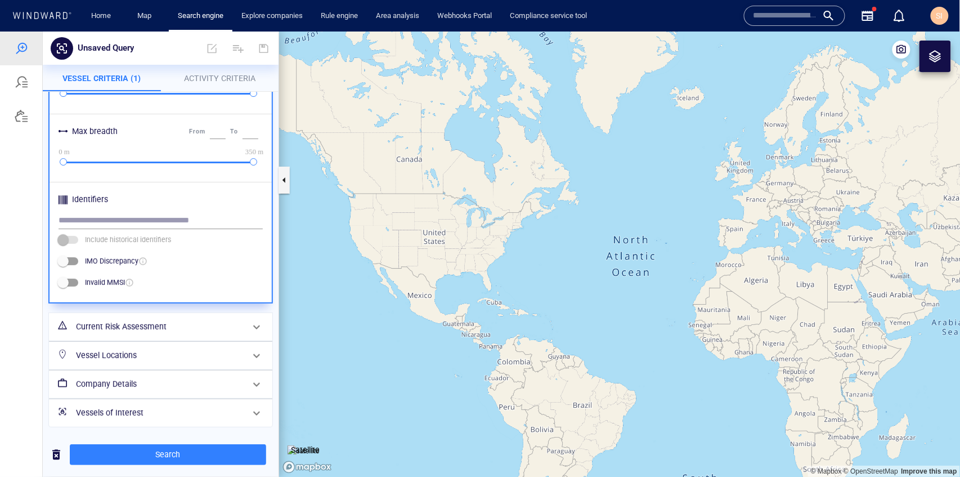
click at [212, 358] on h6 "Vessel Locations" at bounding box center [159, 355] width 167 height 14
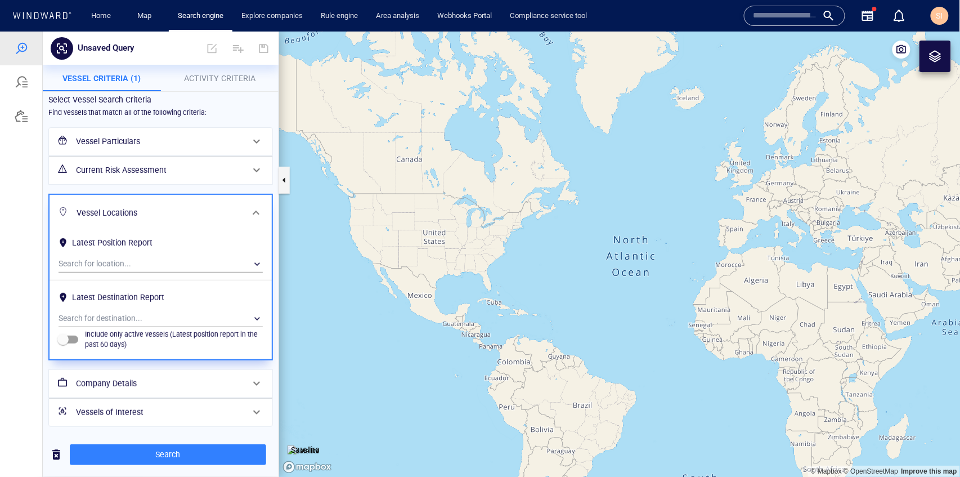
scroll to position [0, 0]
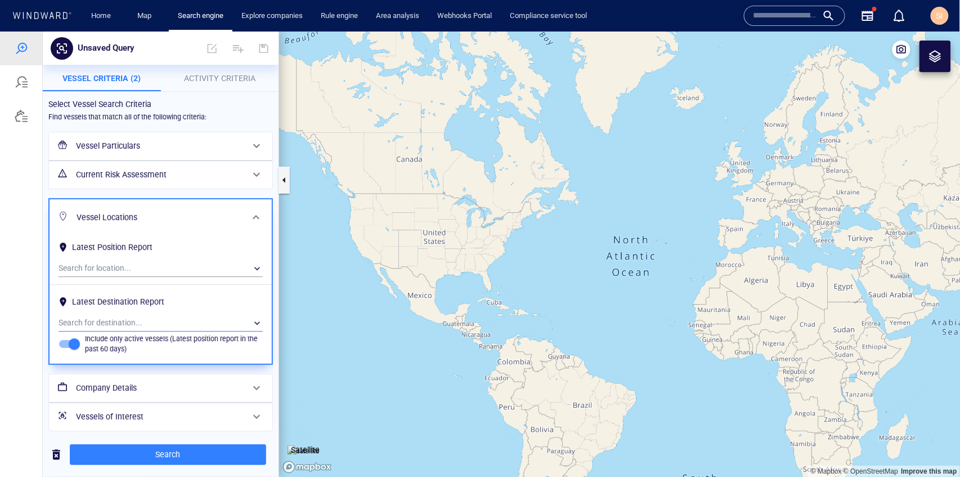
click at [117, 321] on div "​" at bounding box center [161, 322] width 204 height 17
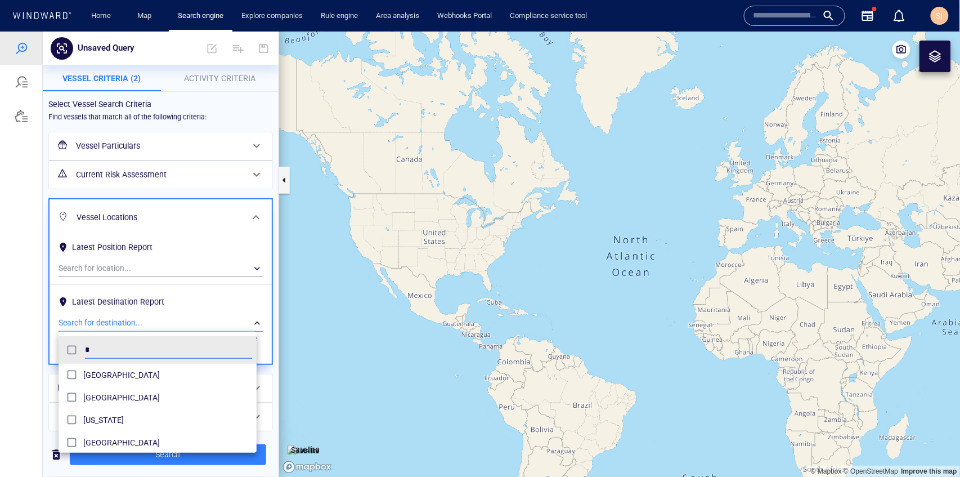
scroll to position [106, 198]
type input "****"
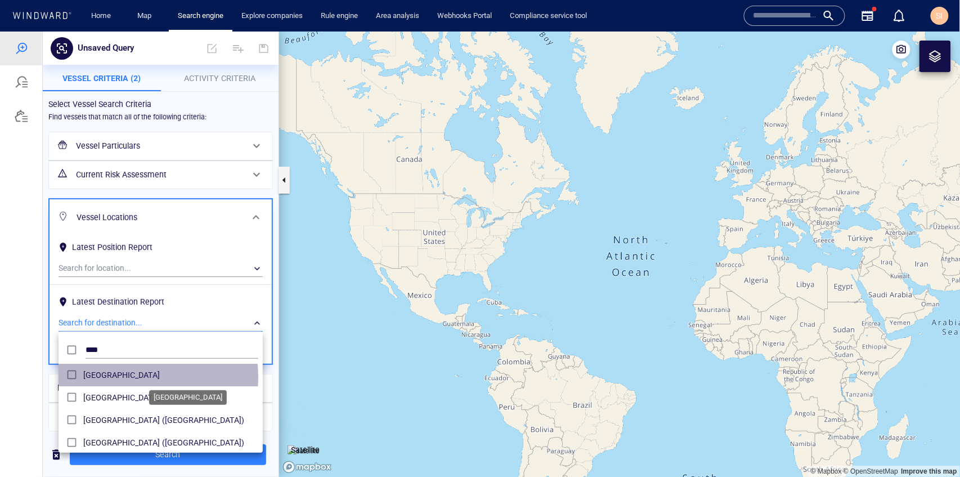
click at [108, 377] on span "[GEOGRAPHIC_DATA]" at bounding box center [170, 375] width 175 height 14
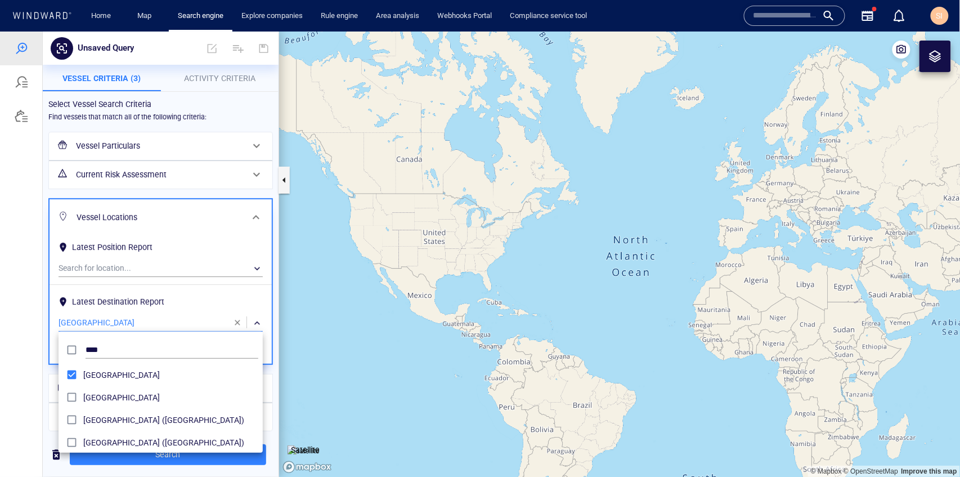
click at [242, 459] on div at bounding box center [480, 253] width 960 height 445
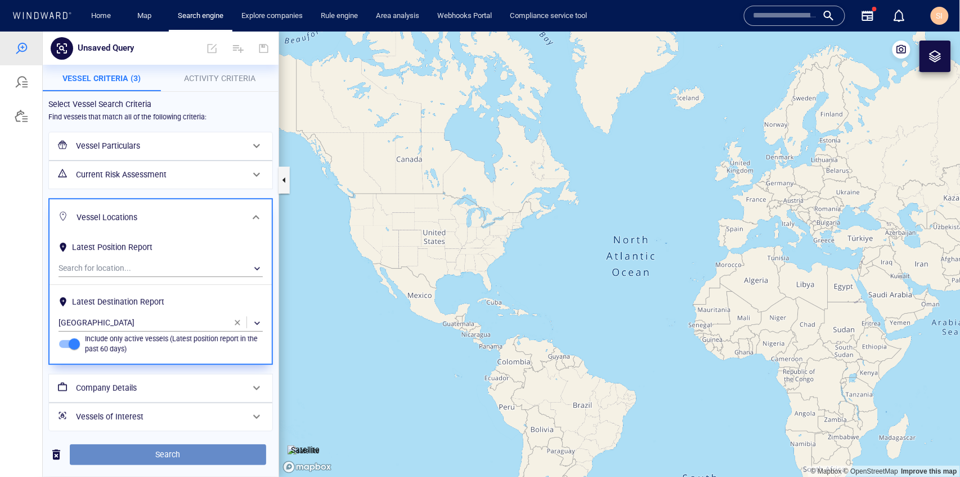
click at [231, 459] on span "Search" at bounding box center [168, 454] width 178 height 14
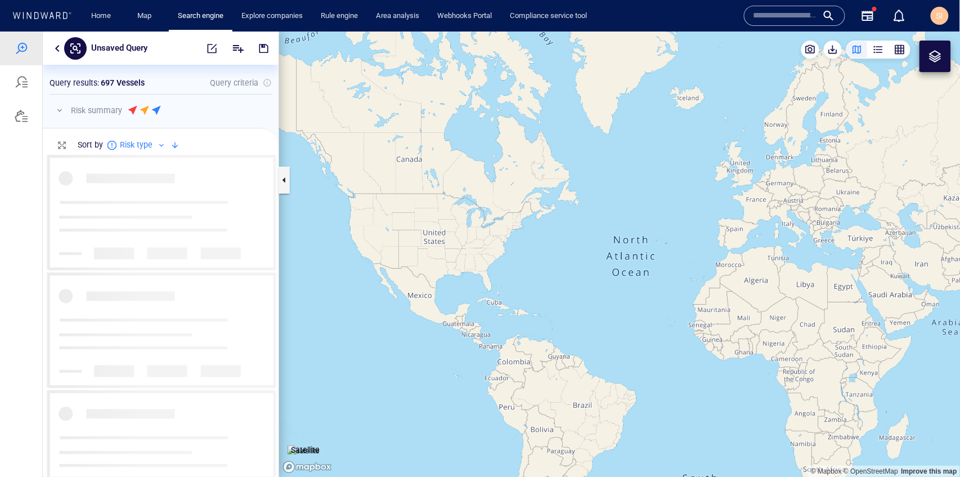
scroll to position [317, 230]
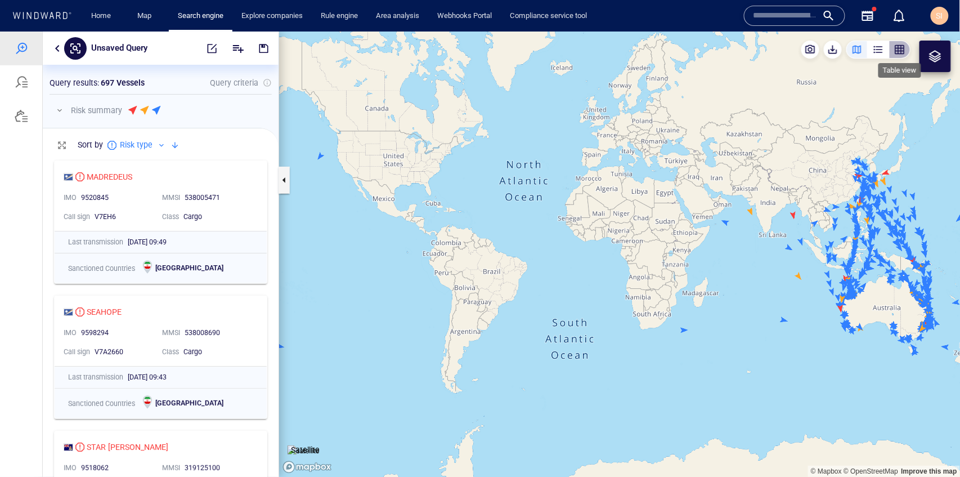
click at [898, 52] on div "button" at bounding box center [899, 48] width 11 height 11
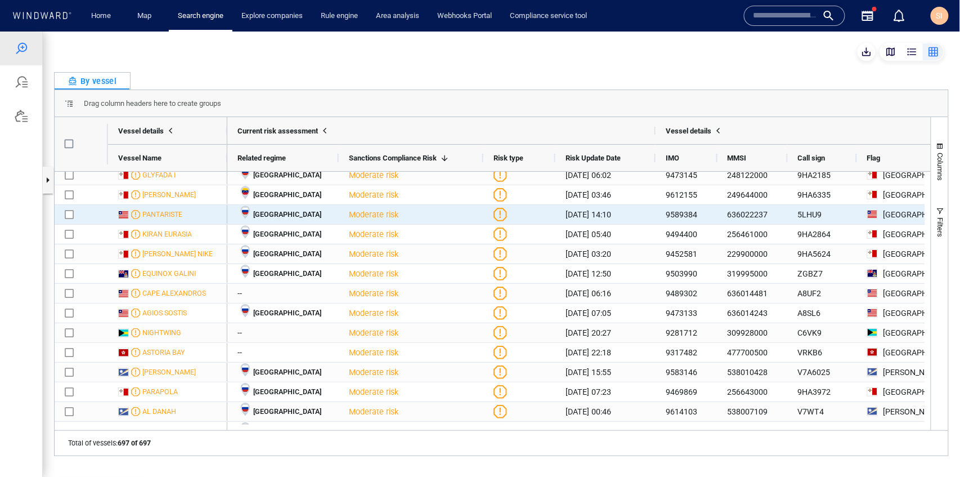
scroll to position [0, 0]
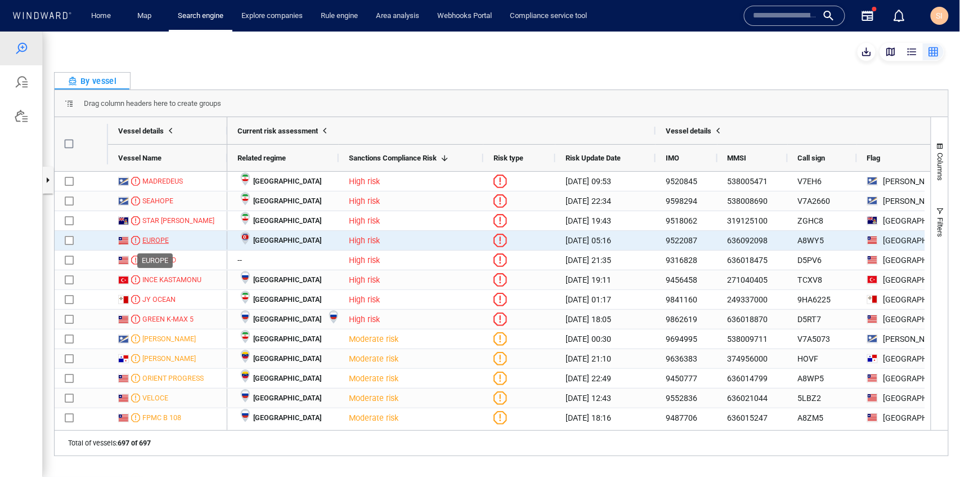
click at [155, 241] on div "EUROPE" at bounding box center [155, 240] width 26 height 10
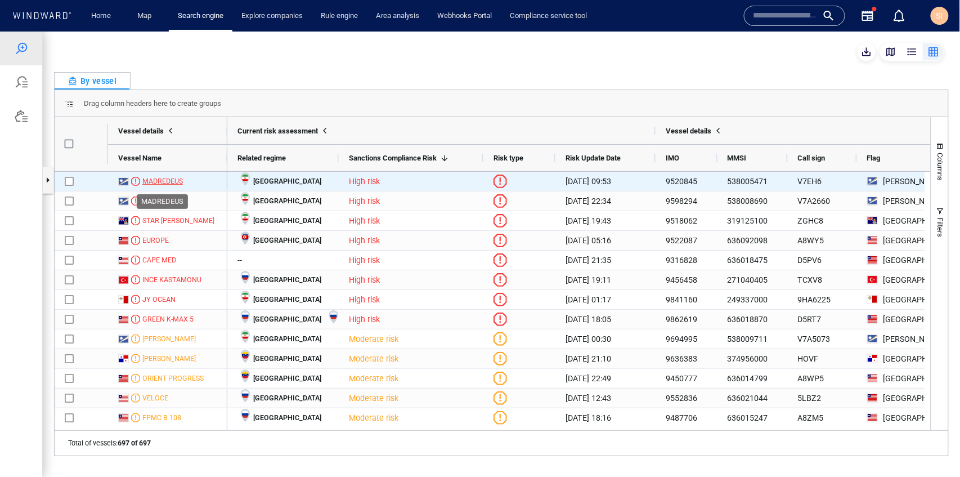
click at [176, 183] on div "MADREDEUS" at bounding box center [162, 181] width 41 height 10
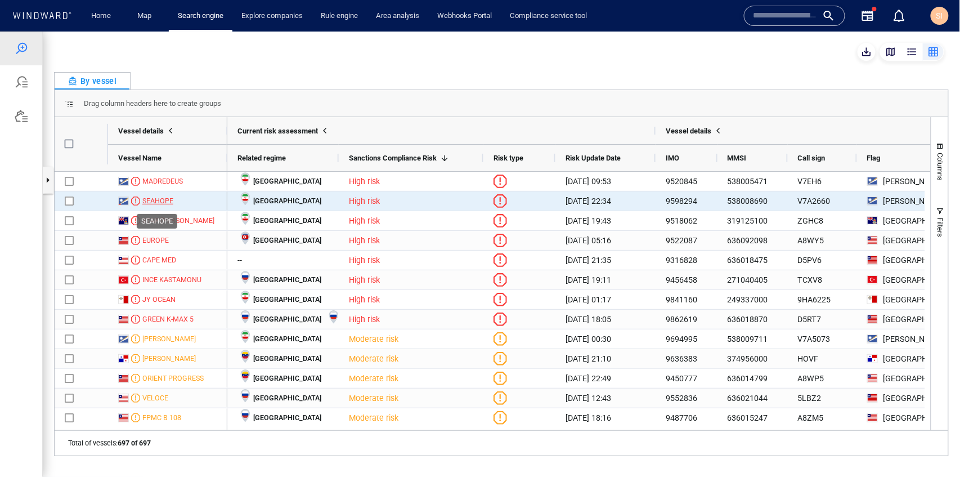
click at [155, 204] on div "SEAHOPE" at bounding box center [157, 200] width 31 height 10
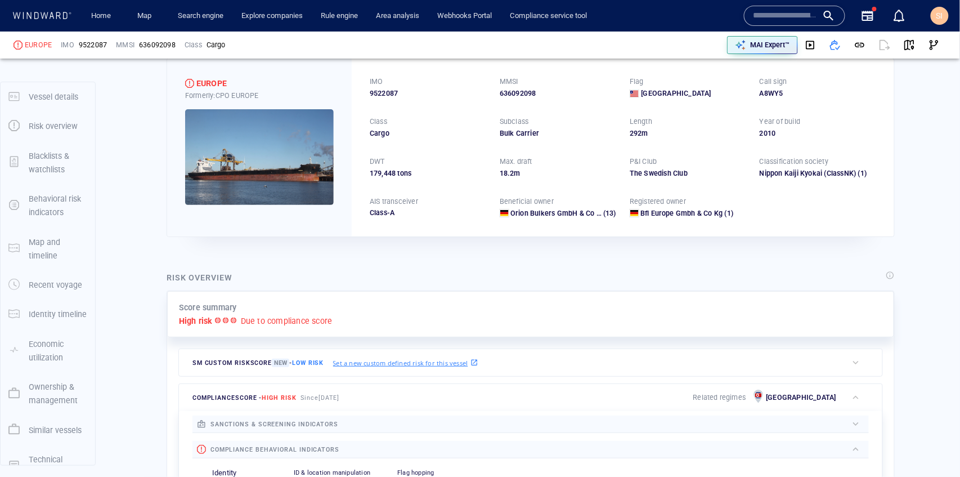
scroll to position [29, 0]
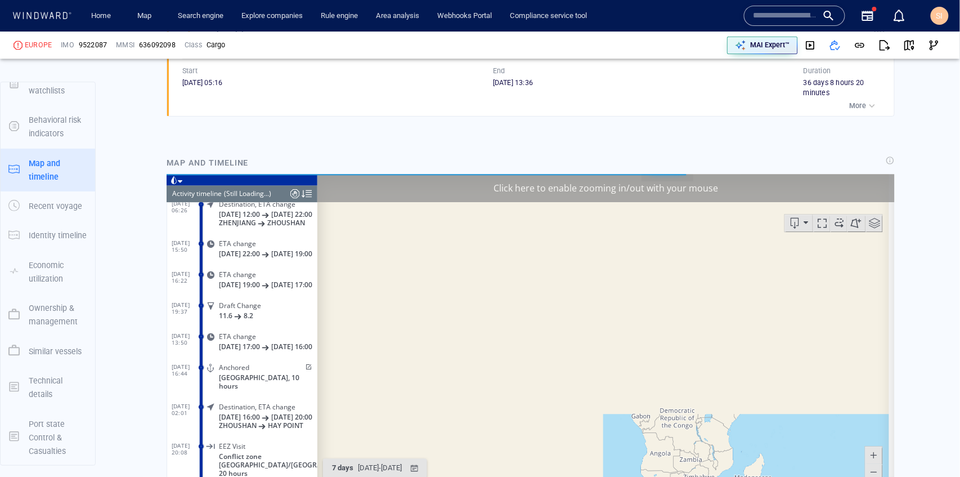
scroll to position [3157, 0]
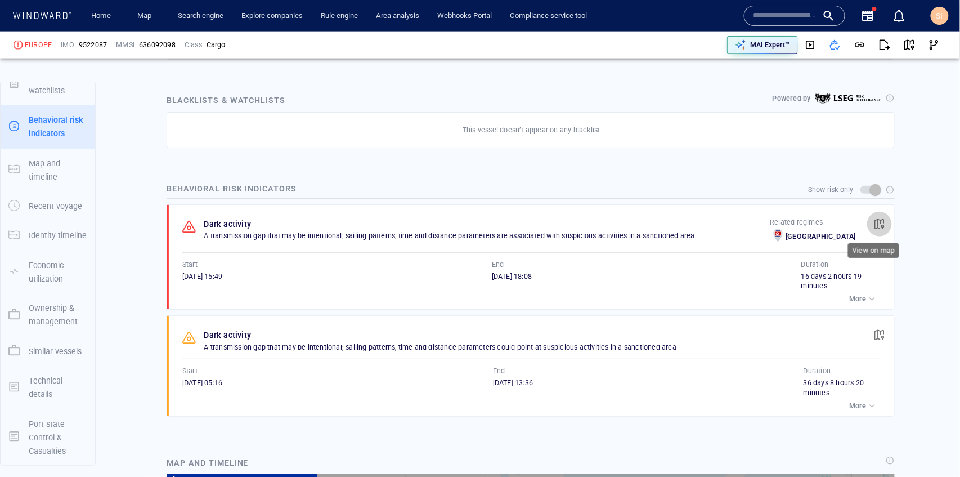
click at [876, 224] on span "button" at bounding box center [879, 223] width 11 height 11
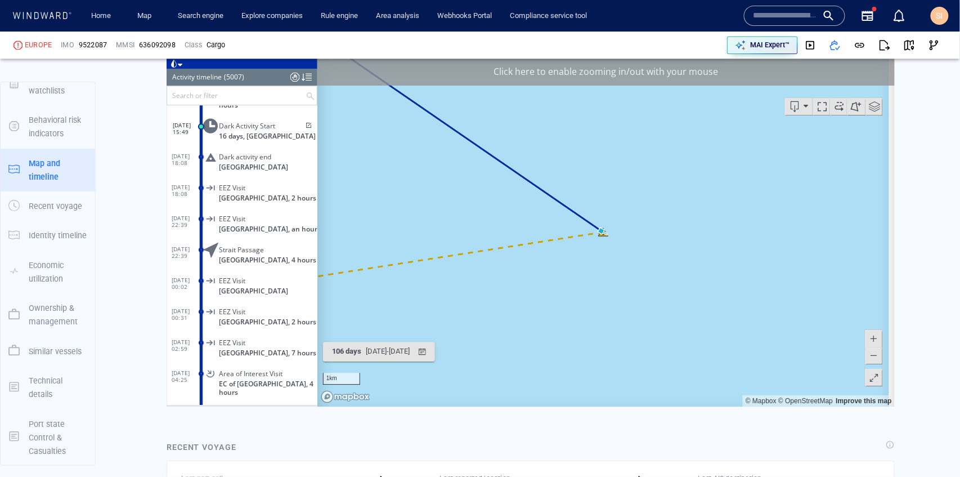
click at [738, 73] on div "Click here to enable zooming in/out with your mouse" at bounding box center [605, 71] width 577 height 28
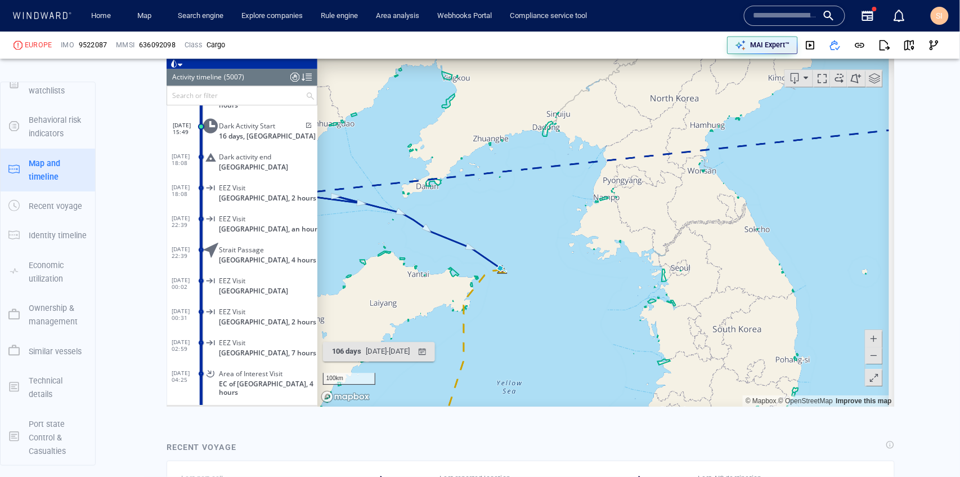
drag, startPoint x: 506, startPoint y: 303, endPoint x: 544, endPoint y: 165, distance: 143.1
click at [544, 165] on canvas "Map" at bounding box center [603, 231] width 572 height 349
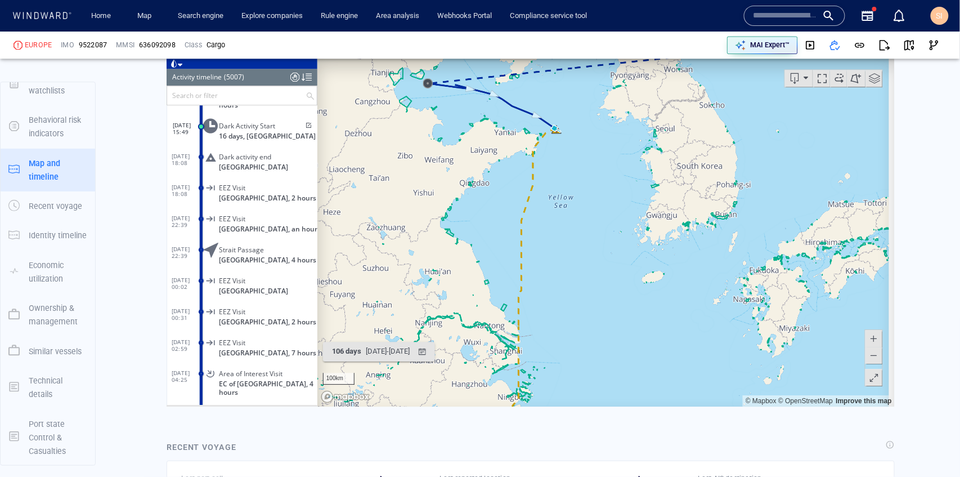
drag, startPoint x: 548, startPoint y: 172, endPoint x: 569, endPoint y: 131, distance: 46.1
click at [569, 131] on canvas "Map" at bounding box center [603, 231] width 572 height 349
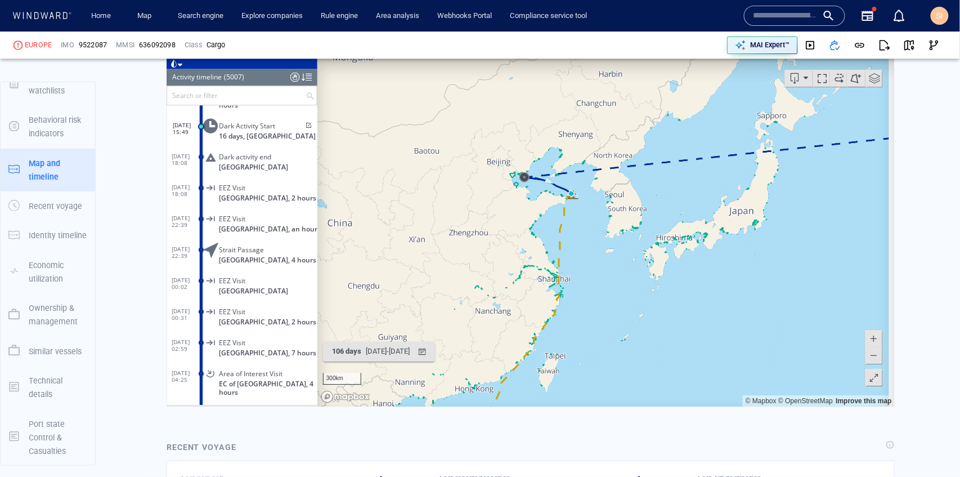
drag, startPoint x: 698, startPoint y: 182, endPoint x: 533, endPoint y: 266, distance: 185.0
click at [533, 266] on canvas "Map" at bounding box center [603, 231] width 572 height 349
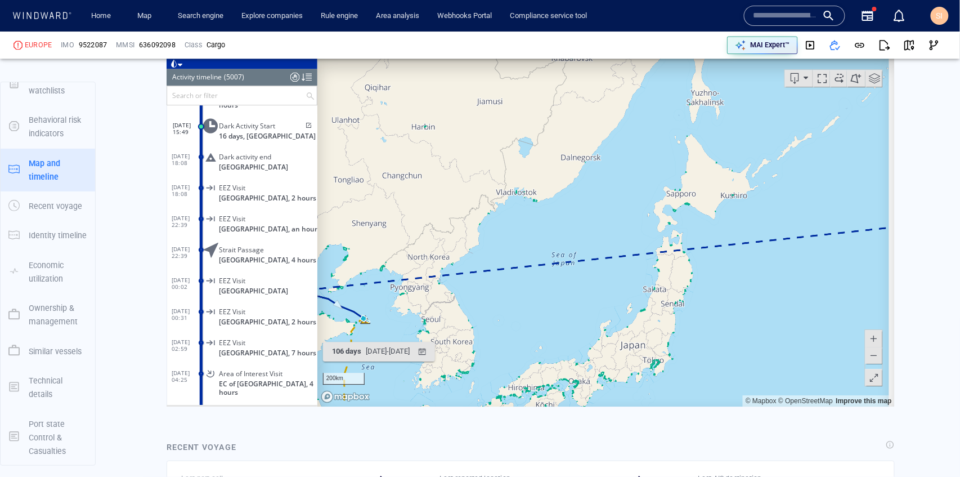
drag, startPoint x: 428, startPoint y: 260, endPoint x: 569, endPoint y: 179, distance: 162.9
click at [569, 179] on canvas "Map" at bounding box center [603, 231] width 572 height 349
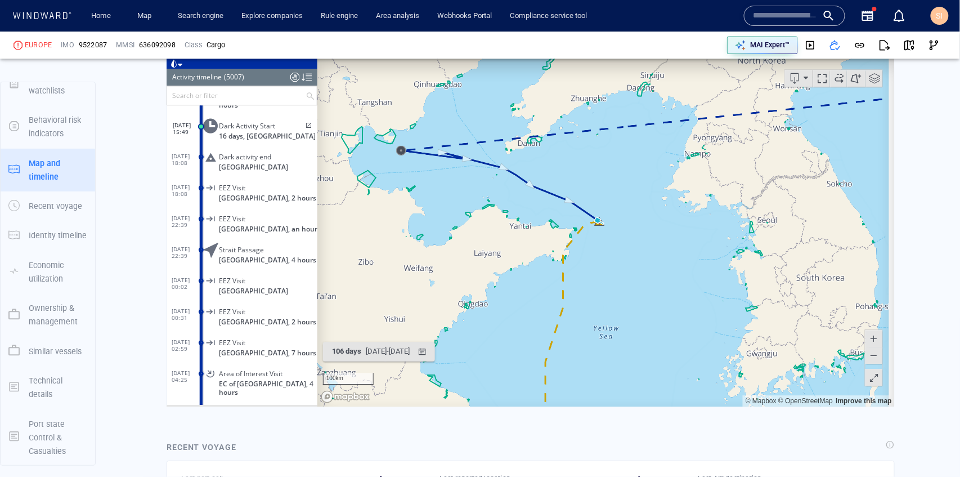
drag, startPoint x: 476, startPoint y: 230, endPoint x: 629, endPoint y: 152, distance: 171.9
click at [629, 152] on canvas "Map" at bounding box center [603, 231] width 572 height 349
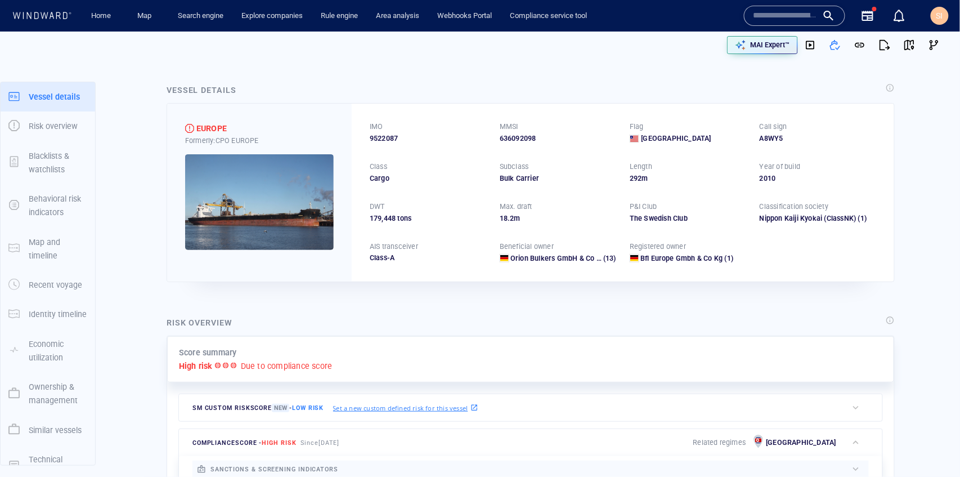
click at [390, 136] on span "9522087" at bounding box center [384, 138] width 28 height 10
copy span "9522087"
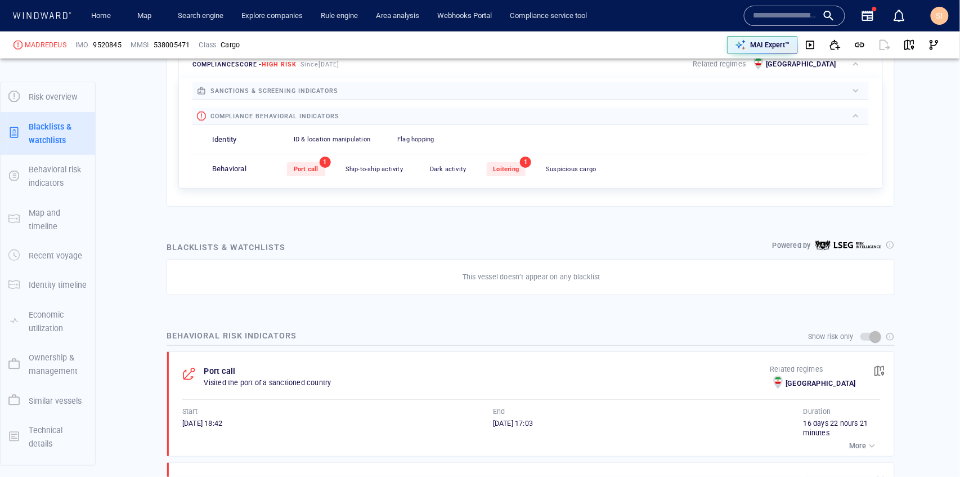
scroll to position [59, 0]
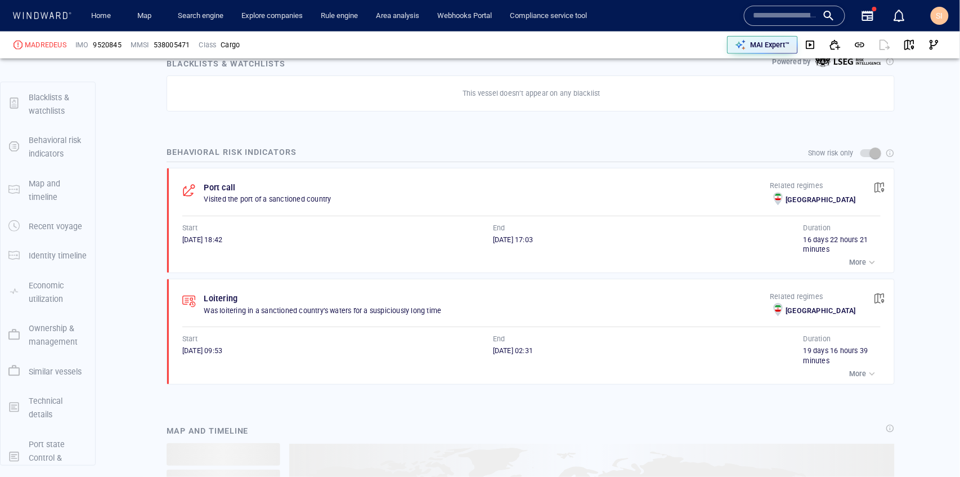
scroll to position [79, 0]
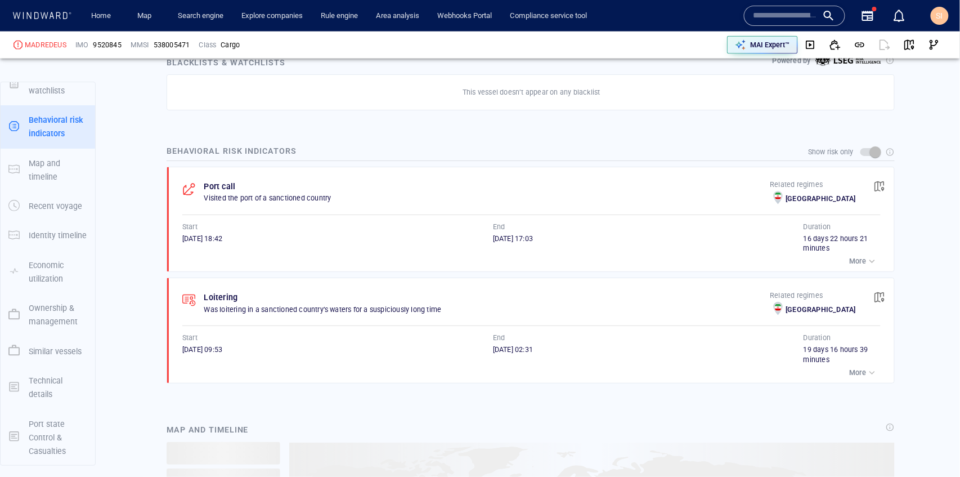
click at [854, 256] on p "More" at bounding box center [858, 261] width 17 height 10
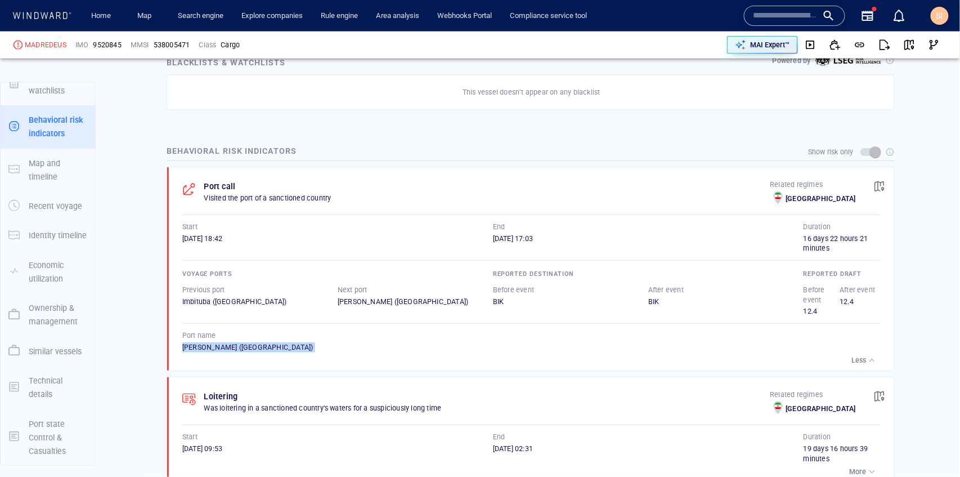
drag, startPoint x: 306, startPoint y: 352, endPoint x: 178, endPoint y: 347, distance: 127.9
click at [178, 347] on div "Port call Visited the port of a sanctioned country Related regimes Iran Start 1…" at bounding box center [534, 268] width 720 height 203
copy div "Imam Khomeini (Iran) Less"
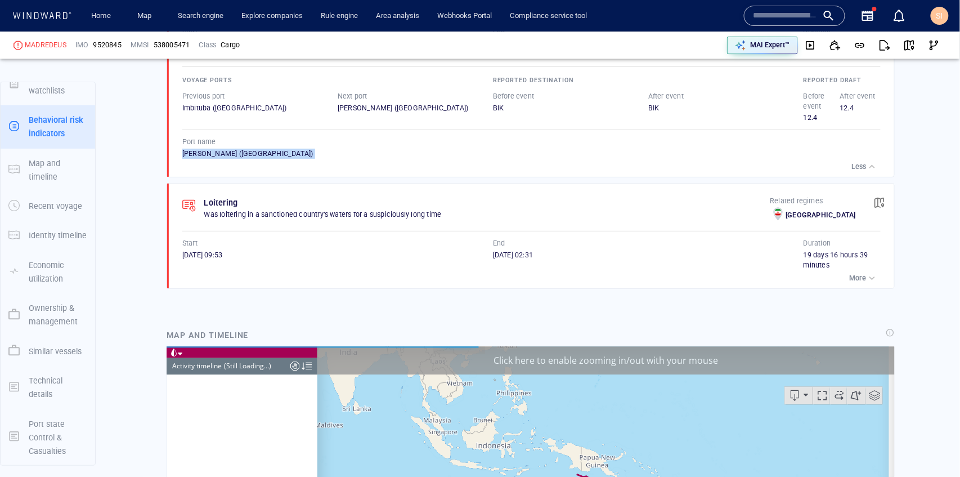
scroll to position [901, 0]
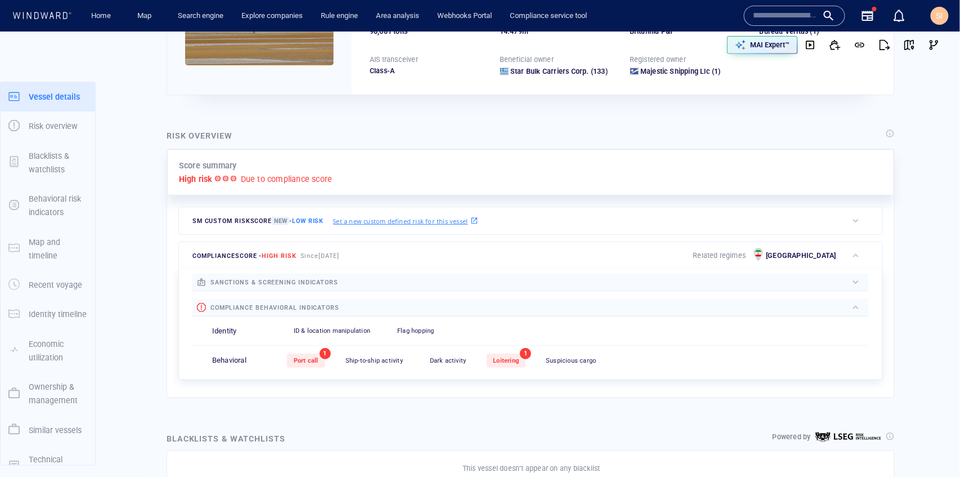
scroll to position [29, 0]
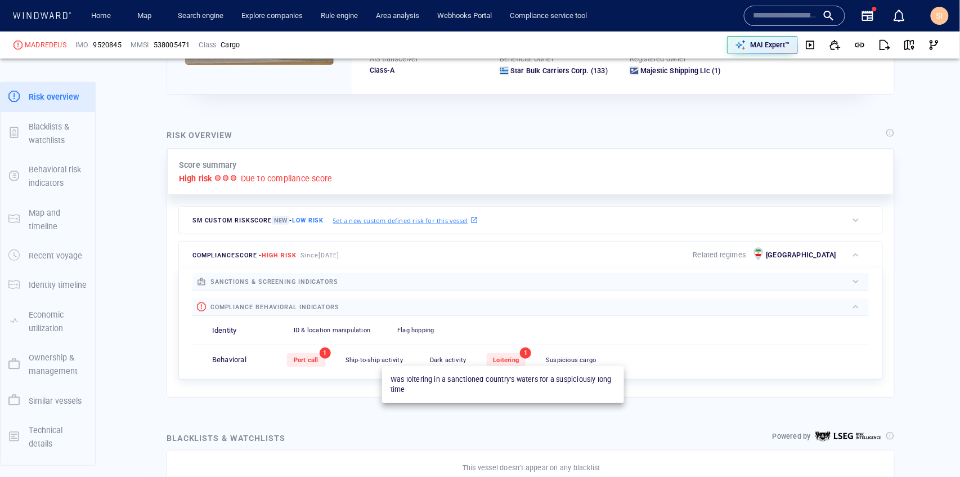
click at [503, 359] on span "Loitering" at bounding box center [507, 359] width 26 height 7
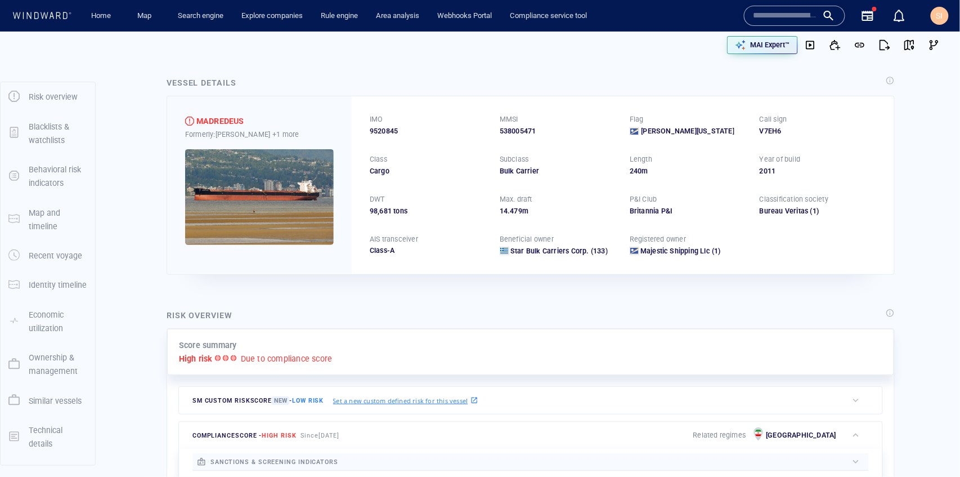
scroll to position [0, 0]
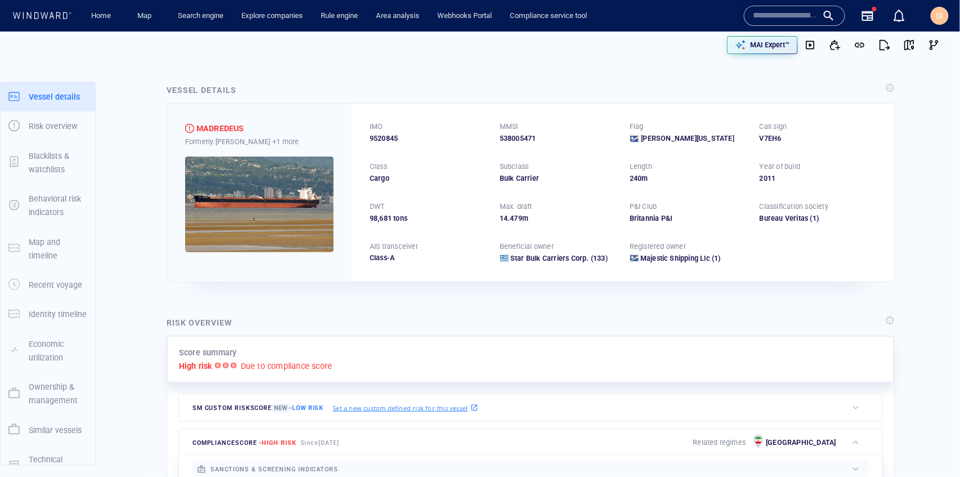
click at [380, 139] on span "9520845" at bounding box center [384, 138] width 28 height 10
copy span "9520845"
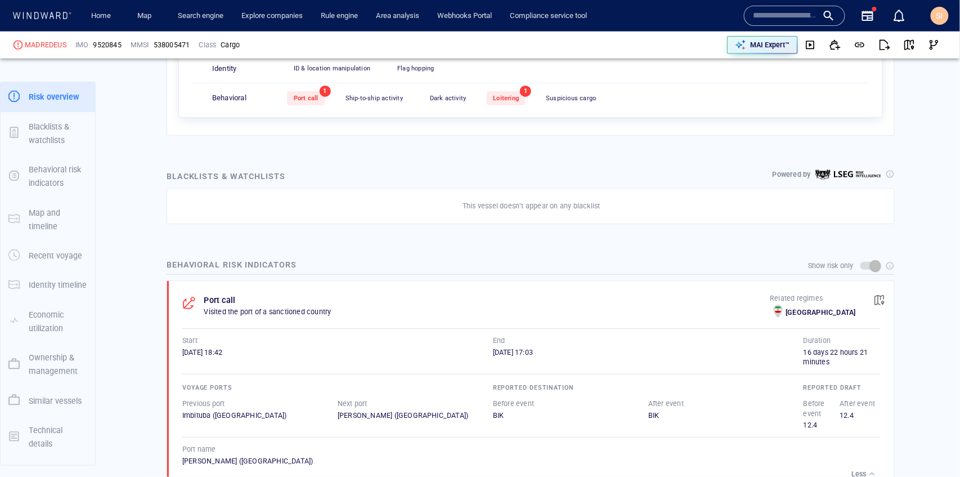
scroll to position [59, 0]
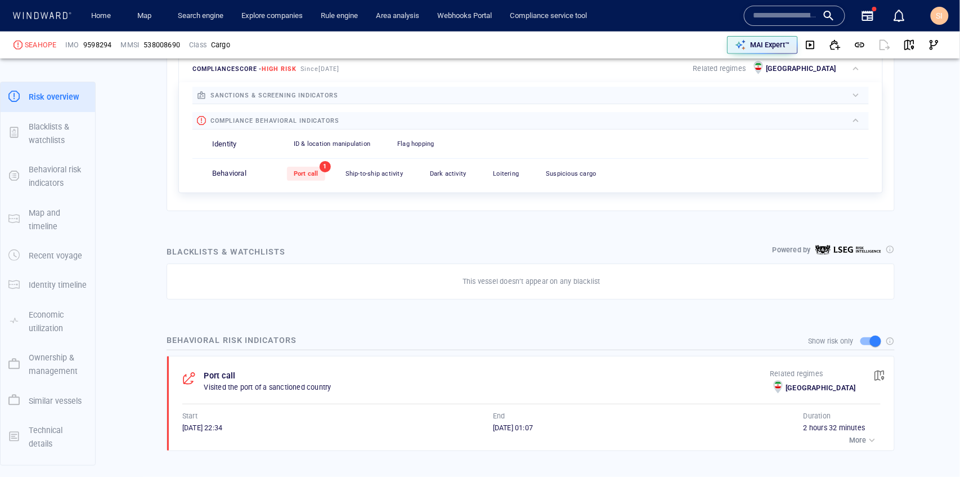
scroll to position [59, 0]
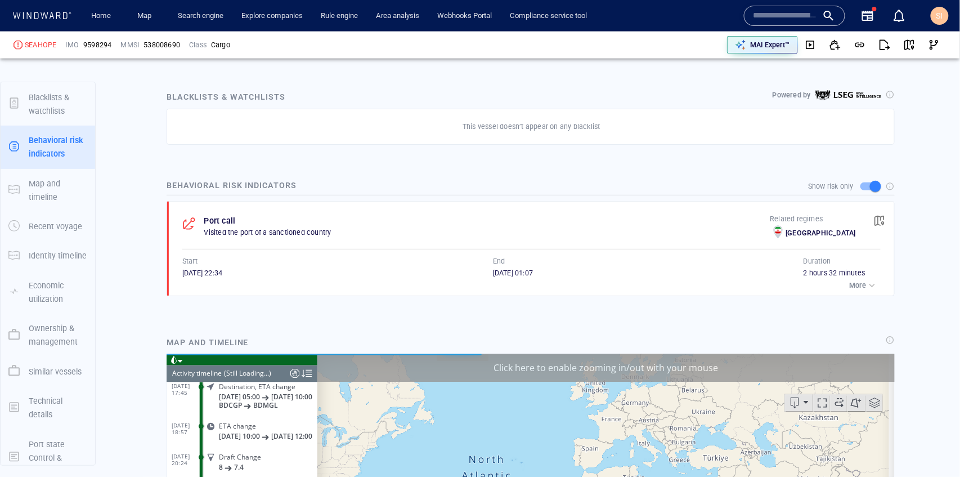
scroll to position [79, 0]
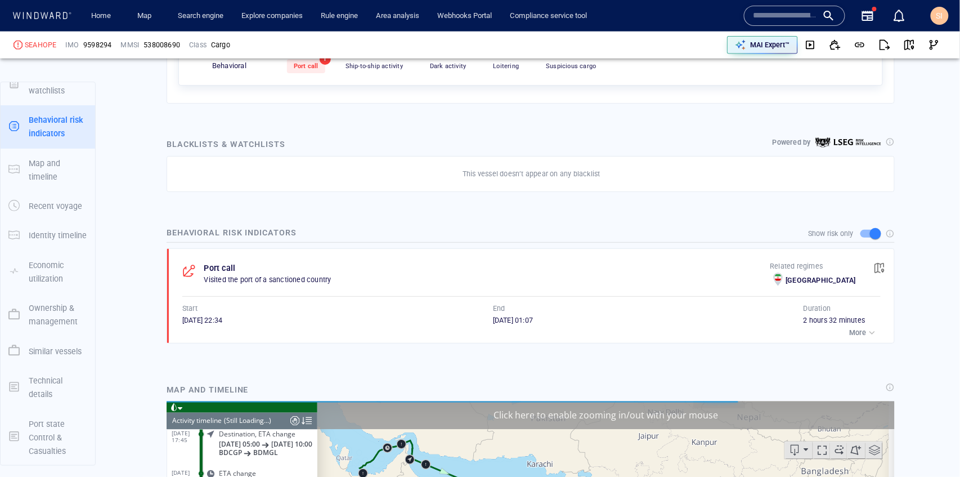
scroll to position [59, 0]
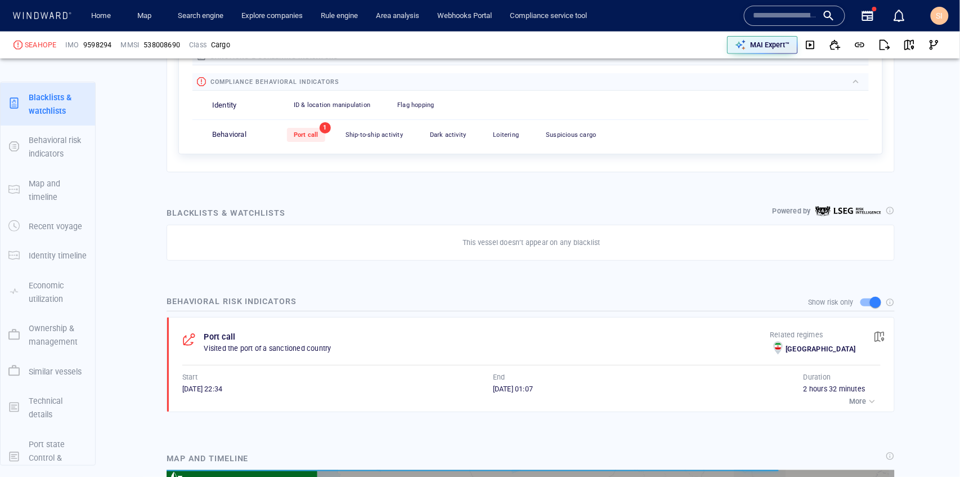
click at [867, 398] on div "button" at bounding box center [872, 401] width 11 height 11
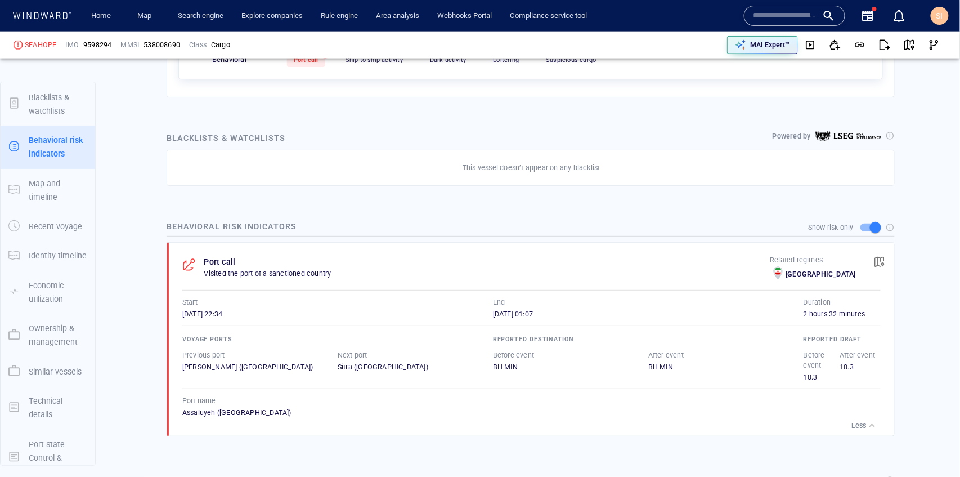
scroll to position [79, 0]
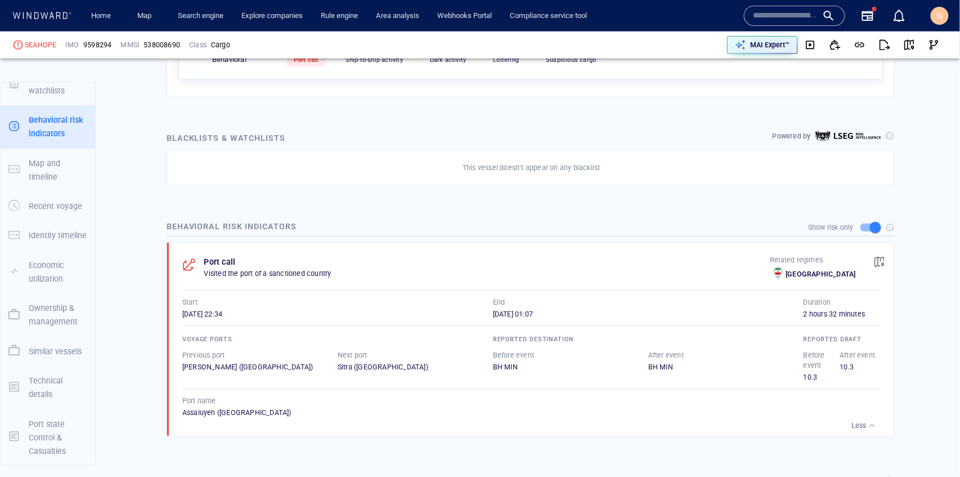
click at [858, 418] on button "Less" at bounding box center [865, 426] width 32 height 16
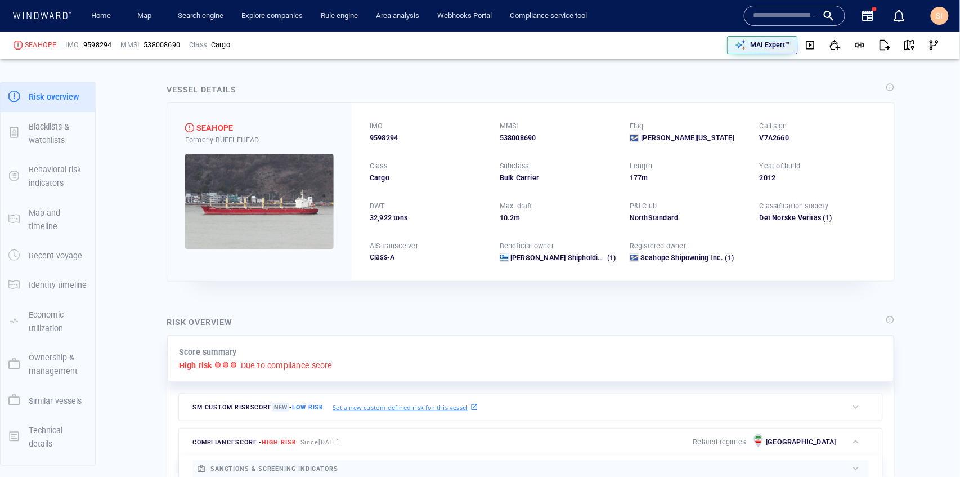
scroll to position [0, 0]
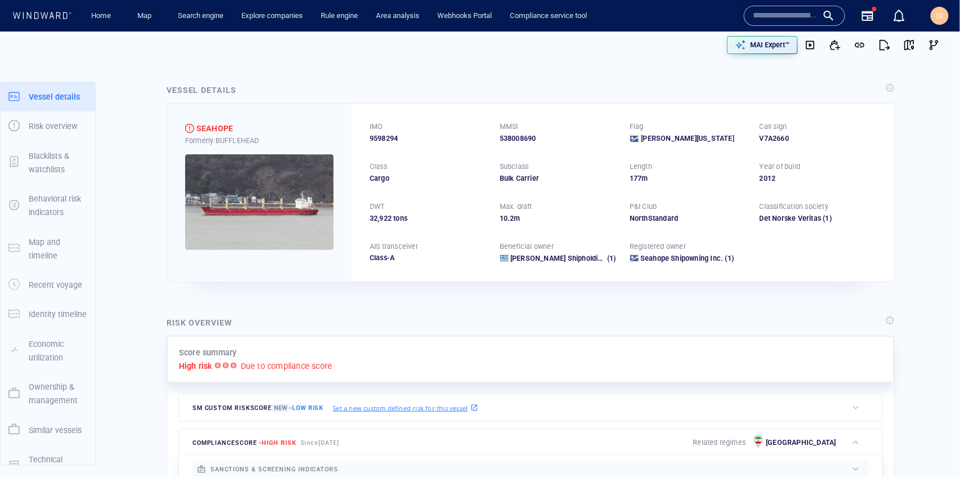
click at [390, 133] on span "9598294" at bounding box center [384, 138] width 28 height 10
copy span "9598294"
